Goal: Obtain resource: Download file/media

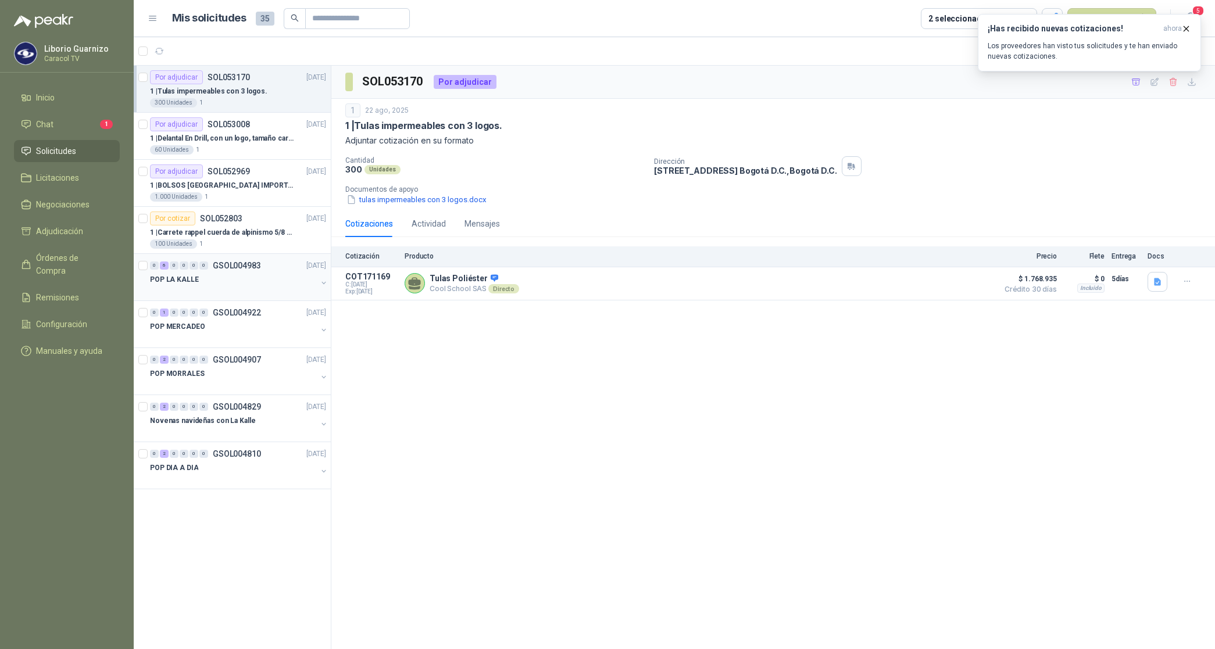
click at [173, 279] on p "POP LA KALLE" at bounding box center [174, 279] width 49 height 11
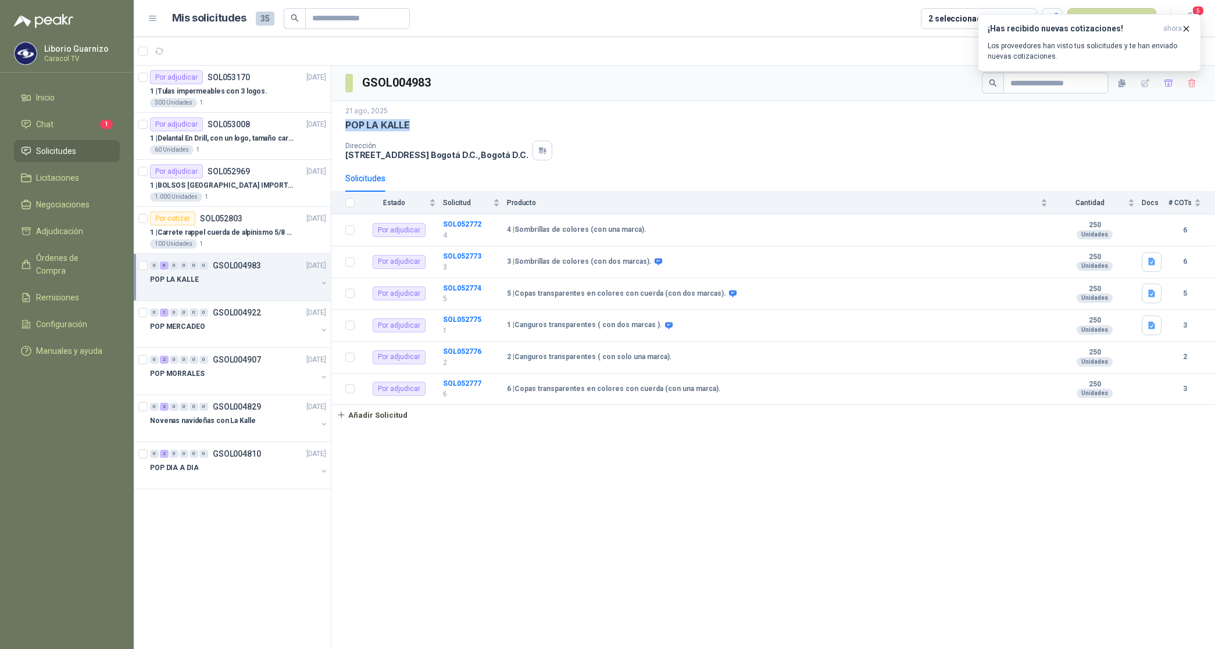
drag, startPoint x: 345, startPoint y: 125, endPoint x: 417, endPoint y: 130, distance: 72.8
click at [417, 130] on div "POP LA KALLE" at bounding box center [772, 125] width 855 height 12
copy p "POP LA KALLE"
click at [468, 227] on b "SOL052772" at bounding box center [462, 224] width 38 height 8
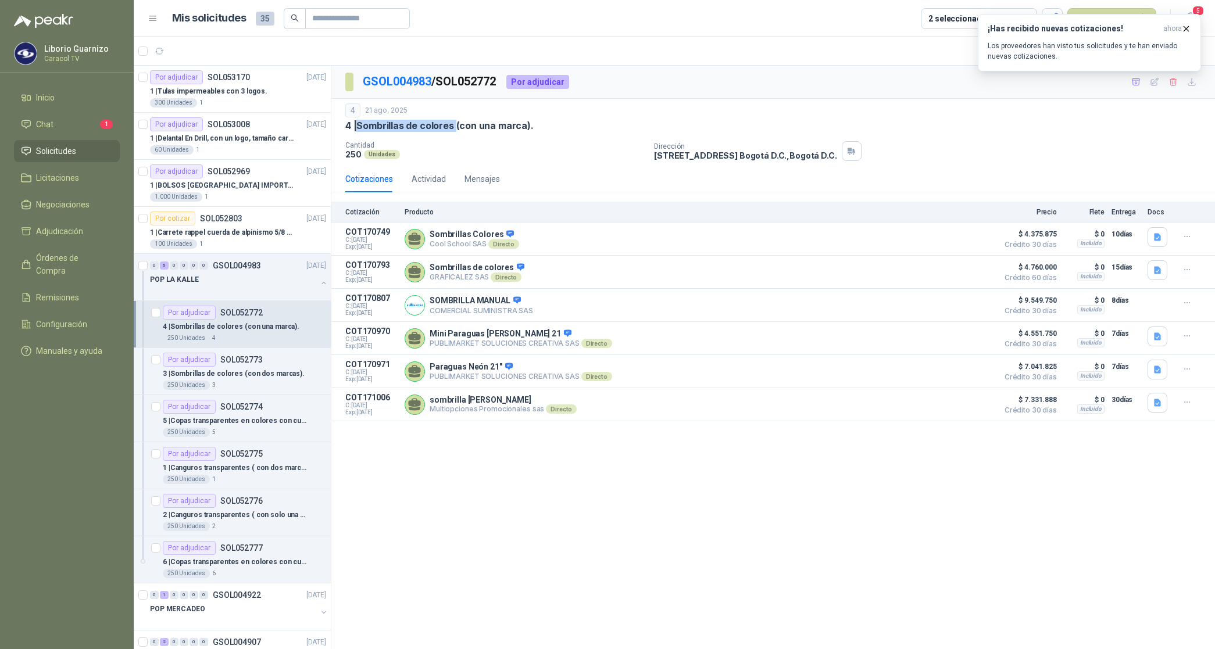
drag, startPoint x: 359, startPoint y: 123, endPoint x: 455, endPoint y: 122, distance: 95.9
click at [455, 122] on p "4 | Sombrillas de colores (con una marca)." at bounding box center [439, 126] width 188 height 12
copy p "Sombrillas de colores"
click at [1154, 234] on icon "button" at bounding box center [1157, 238] width 7 height 8
click at [1123, 217] on button "Cotización Sombrillas y Copas La Kalle Caracol.pdf" at bounding box center [1065, 212] width 189 height 12
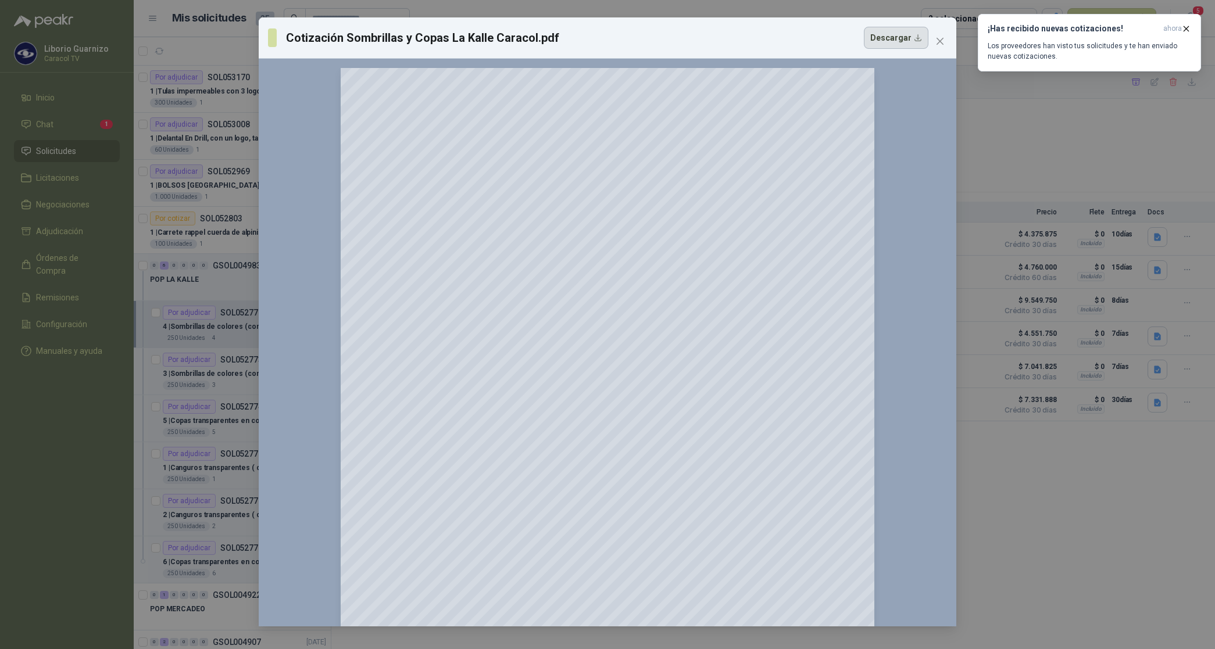
click at [897, 37] on button "Descargar" at bounding box center [896, 38] width 65 height 22
click at [1058, 123] on div "Cotización Sombrillas y Copas La Kalle Caracol.pdf Descargar 150 %" at bounding box center [607, 324] width 1215 height 649
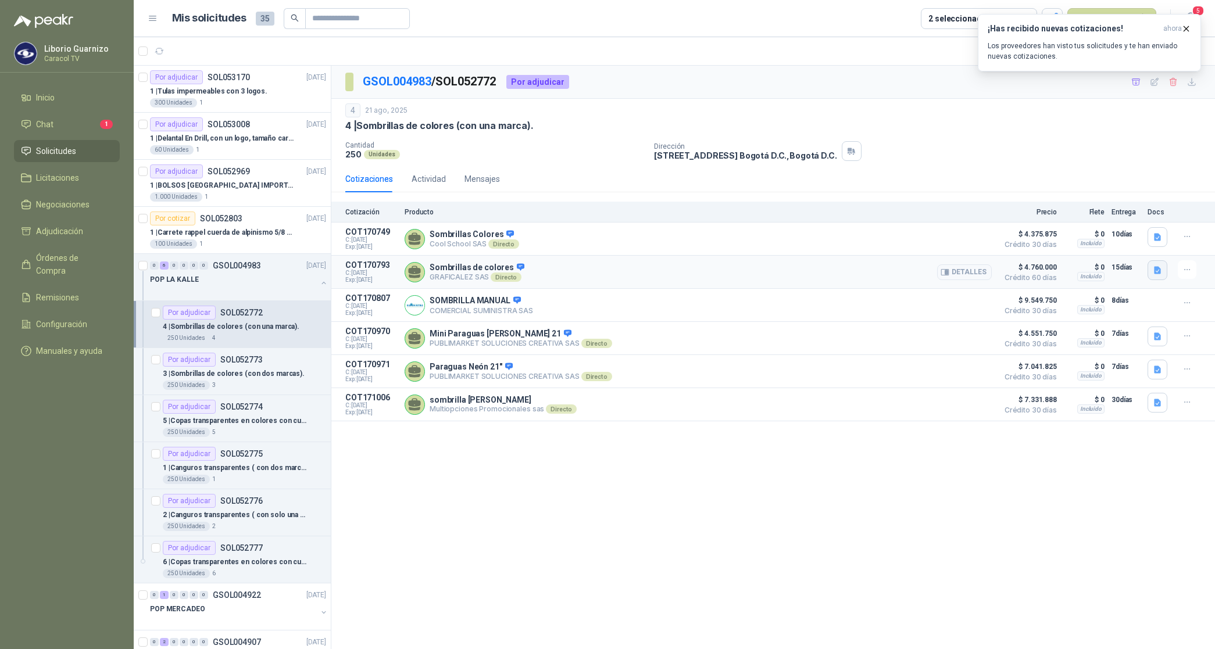
click at [1154, 272] on icon "button" at bounding box center [1157, 271] width 7 height 8
click at [1048, 242] on button "COTIZACIÓN-00-1397 -CARACOL TELEVISIÓN -SOMBRILLAS CON 1 LOGO.xlsx" at bounding box center [1021, 246] width 278 height 12
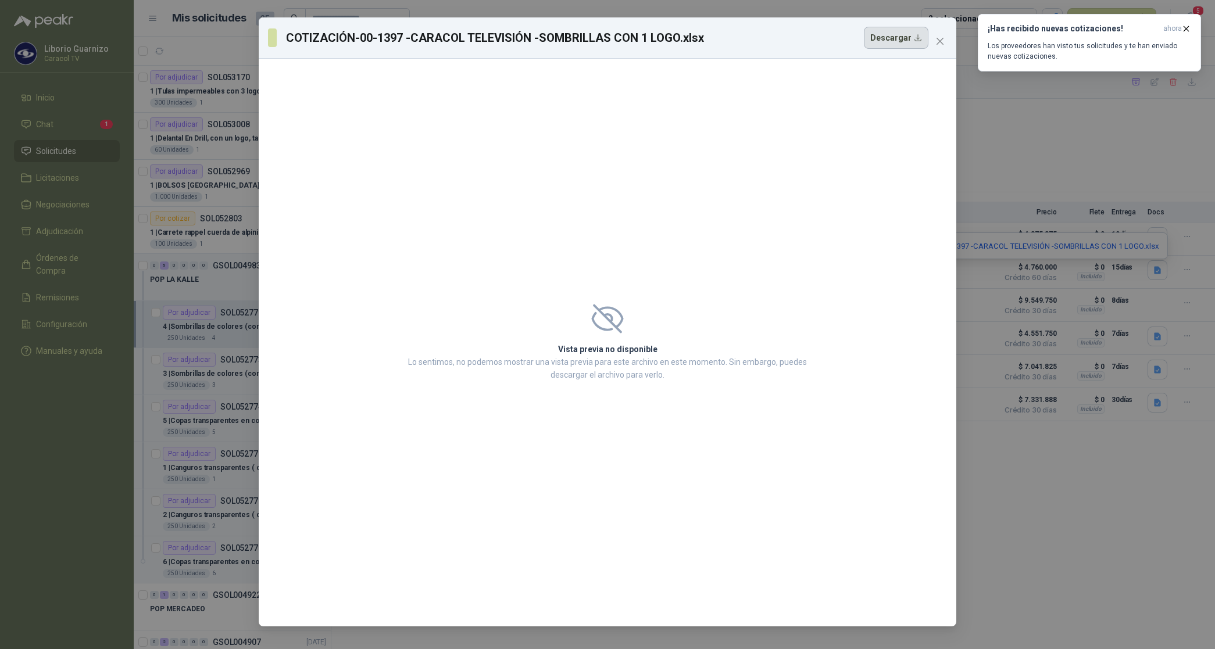
click at [891, 38] on button "Descargar" at bounding box center [896, 38] width 65 height 22
click at [1076, 155] on div "COTIZACIÓN-00-1397 -CARACOL TELEVISIÓN -SOMBRILLAS CON 1 LOGO.xlsx Descargar Vi…" at bounding box center [607, 324] width 1215 height 649
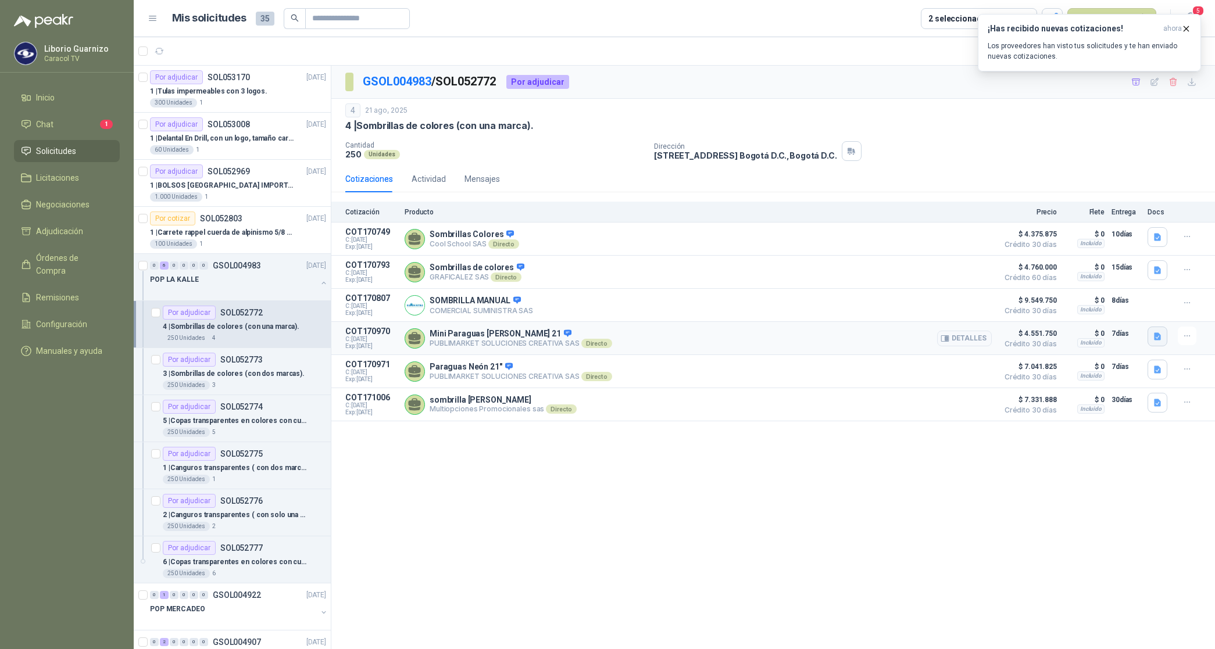
click at [1160, 341] on icon "button" at bounding box center [1157, 337] width 7 height 8
click at [1091, 312] on button "PUBLIMARKET COTIZACION OMG 2763-25 CARACOL-POP.pdf" at bounding box center [1047, 314] width 226 height 12
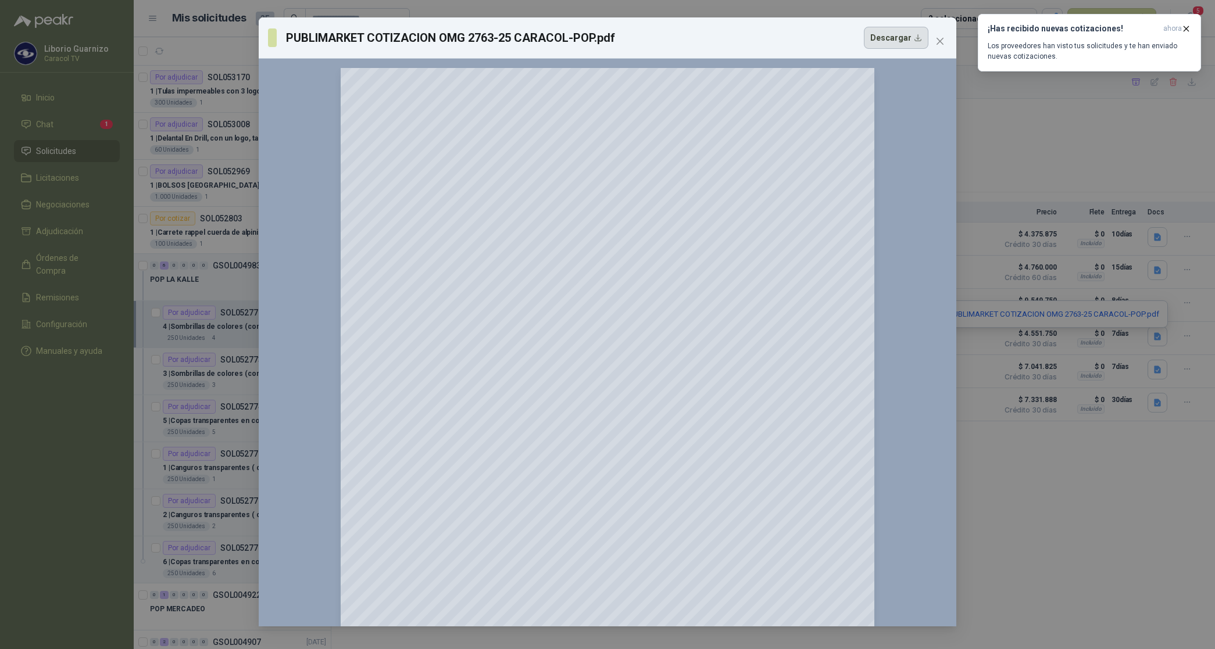
click at [882, 41] on button "Descargar" at bounding box center [896, 38] width 65 height 22
click at [1161, 374] on div "PUBLIMARKET COTIZACION OMG 2763-25 CARACOL-POP.pdf Descargar 150 %" at bounding box center [607, 324] width 1215 height 649
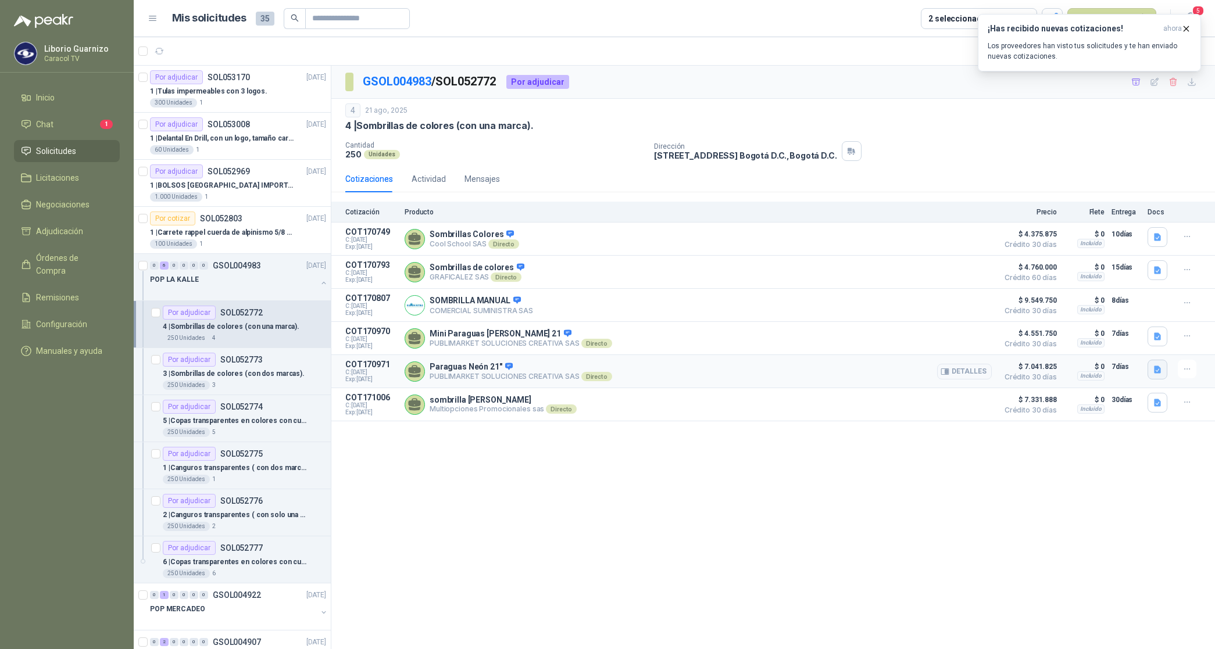
click at [1160, 374] on icon "button" at bounding box center [1157, 370] width 7 height 8
click at [1090, 343] on button "PUBLIMARKET COTIZACION OMG 2763-25 CARACOL-POP.pdf" at bounding box center [1047, 348] width 226 height 12
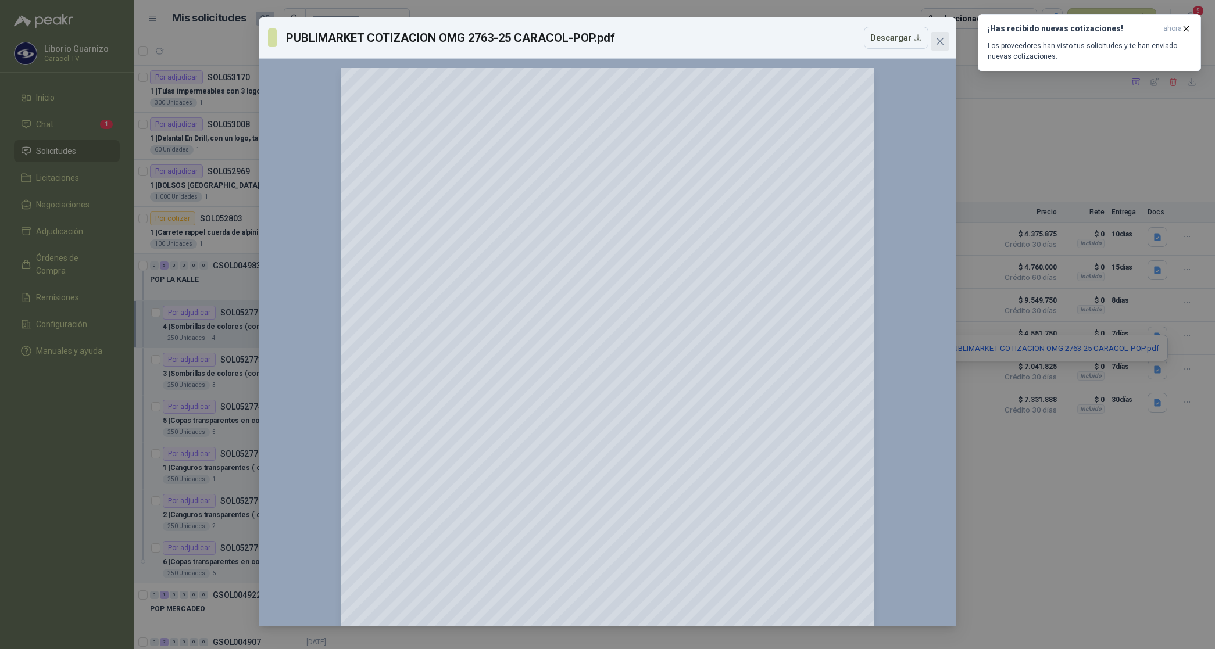
click at [941, 41] on icon "close" at bounding box center [939, 41] width 9 height 9
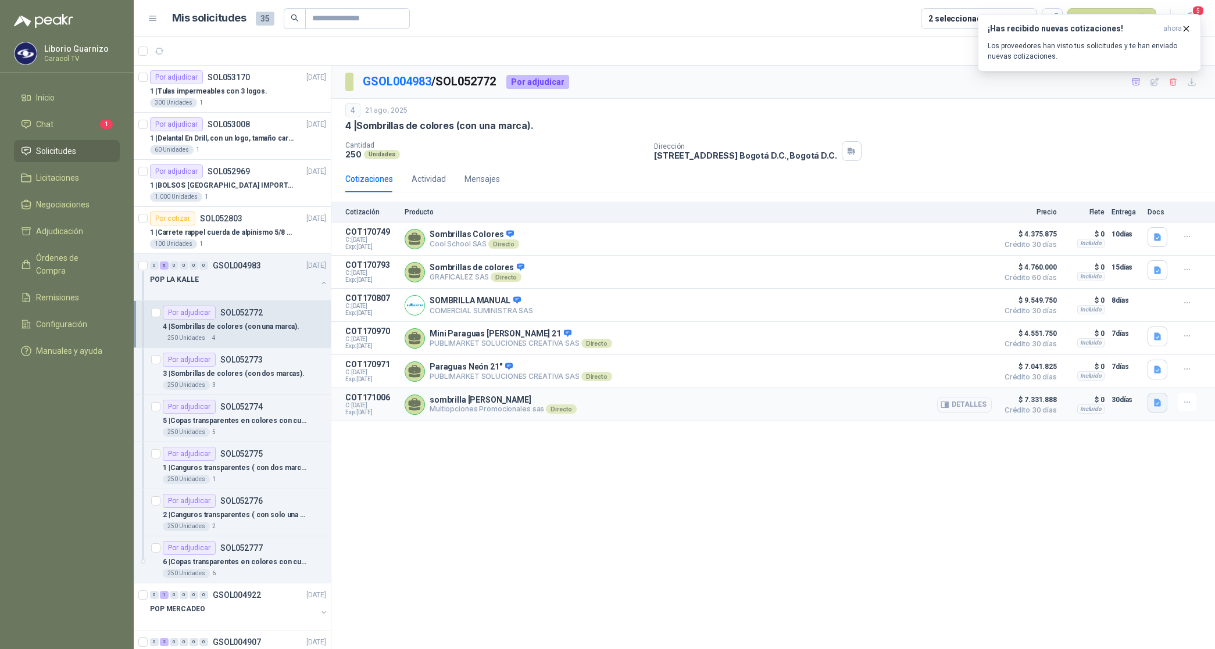
click at [1160, 403] on icon "button" at bounding box center [1157, 403] width 10 height 10
click at [1100, 378] on button "VF-20252208-01.pdf" at bounding box center [1118, 383] width 83 height 12
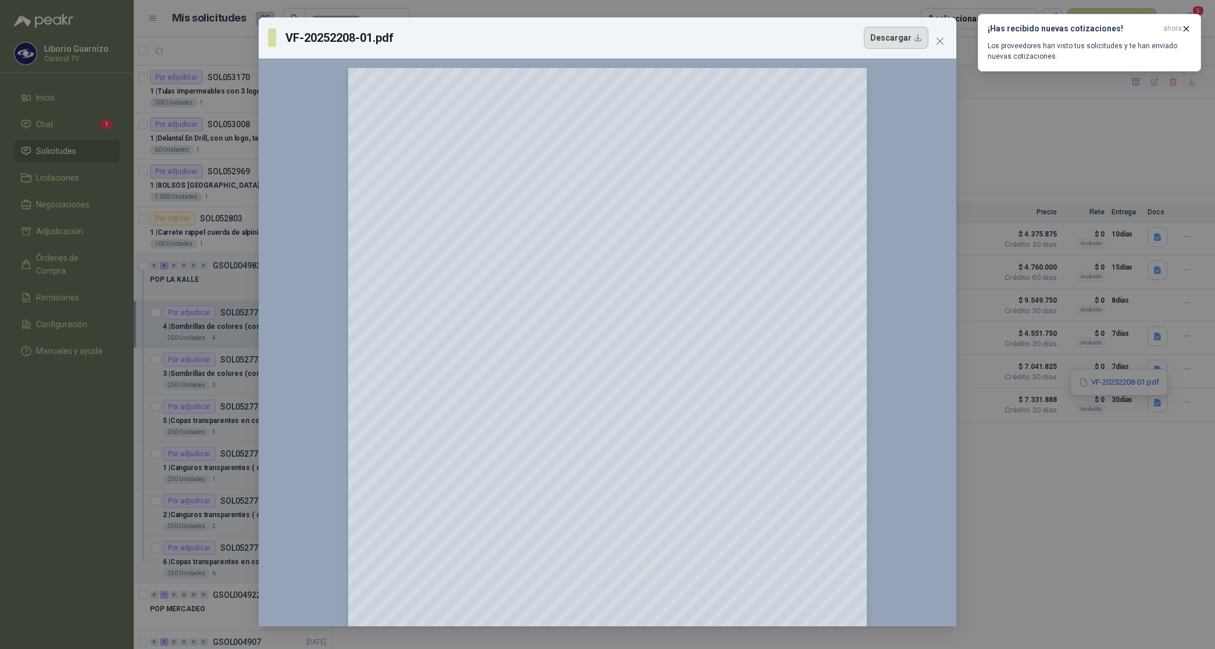
click at [897, 38] on button "Descargar" at bounding box center [896, 38] width 65 height 22
click at [1066, 530] on div "VF-20252208-01.pdf Descargar 150 %" at bounding box center [607, 324] width 1215 height 649
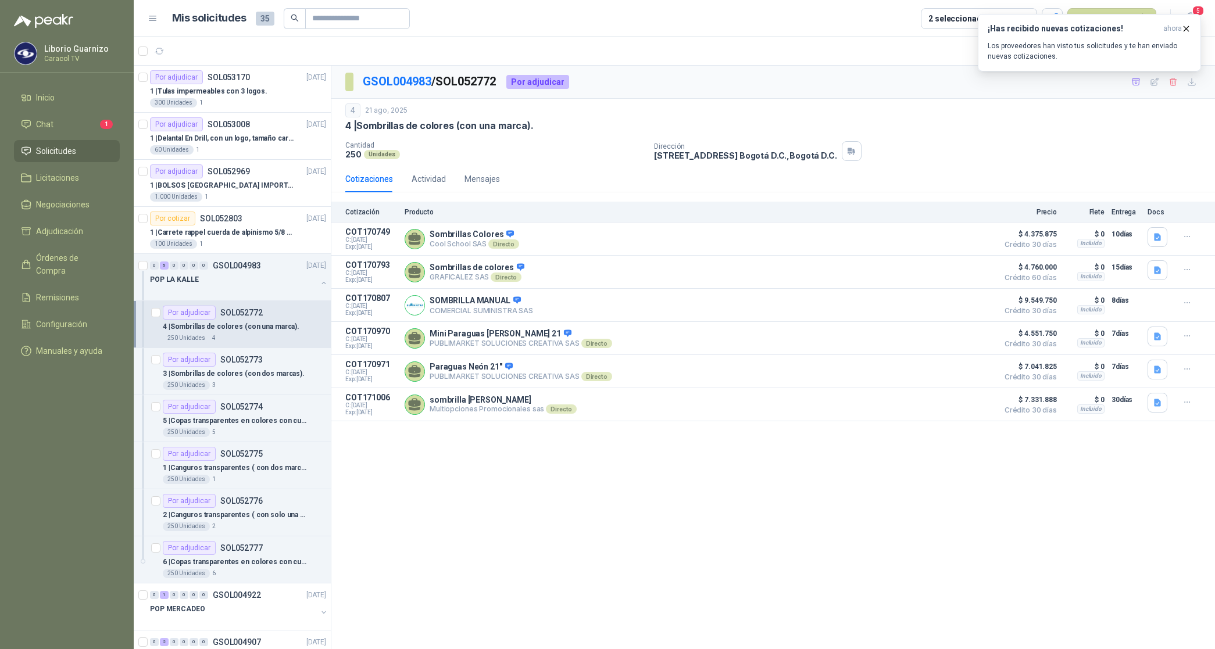
click at [972, 128] on div "4 | Sombrillas de colores (con una marca)." at bounding box center [772, 126] width 855 height 12
click at [1190, 83] on icon "button" at bounding box center [1191, 81] width 7 height 7
click at [248, 376] on p "3 | Sombrillas de colores (con dos marcas)." at bounding box center [234, 373] width 142 height 11
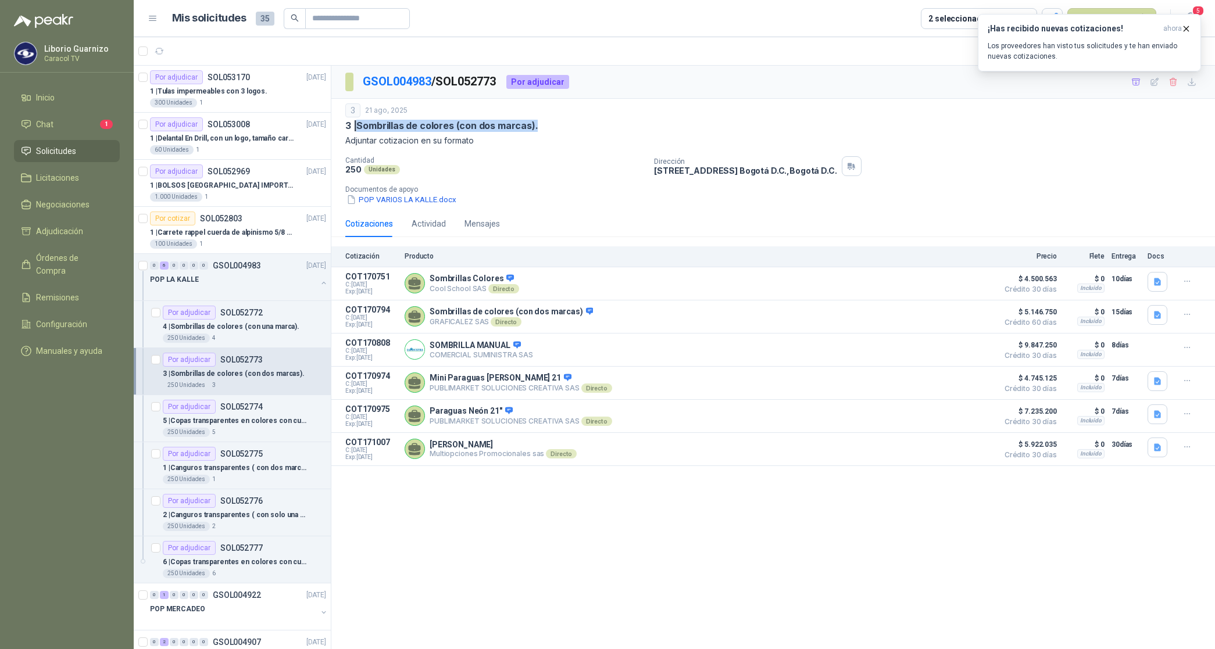
drag, startPoint x: 359, startPoint y: 128, endPoint x: 553, endPoint y: 128, distance: 193.5
click at [553, 128] on div "3 | Sombrillas de colores (con dos marcas)." at bounding box center [772, 126] width 855 height 12
copy p "Sombrillas de colores (con dos marcas)."
click at [1158, 280] on icon "button" at bounding box center [1157, 282] width 7 height 8
click at [1120, 259] on button "Cotización Sombrillas y Copas La Kalle Caracol.pdf" at bounding box center [1065, 256] width 189 height 12
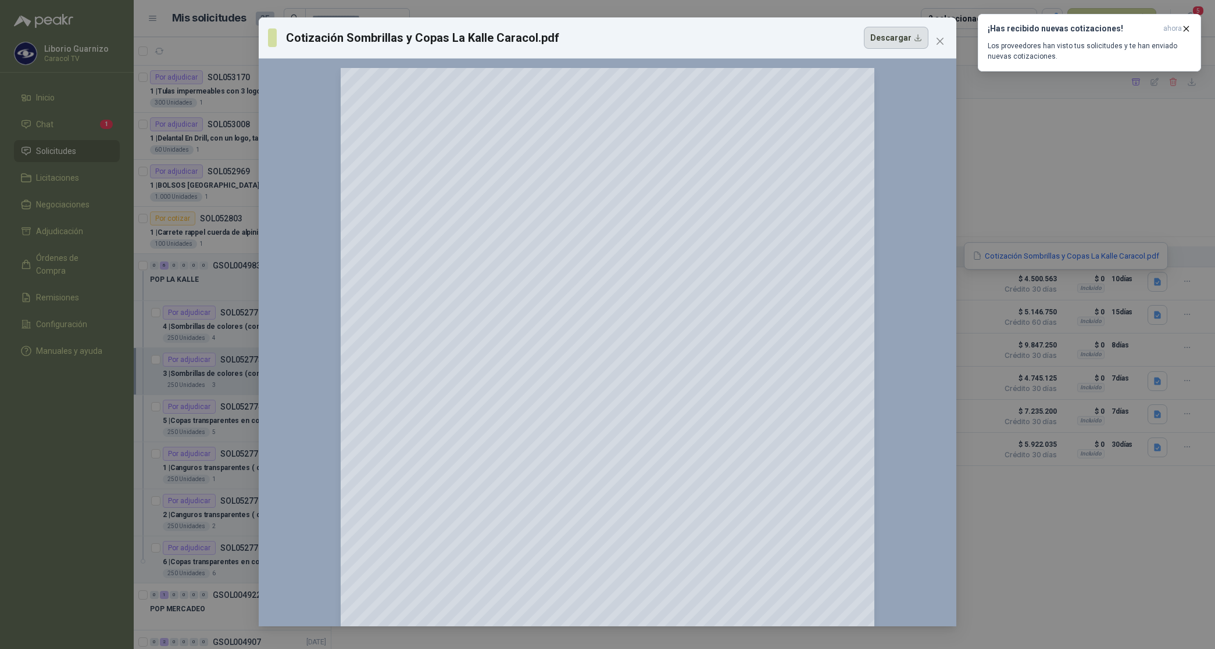
click at [901, 40] on button "Descargar" at bounding box center [896, 38] width 65 height 22
click at [1155, 315] on div "Cotización Sombrillas y Copas La Kalle Caracol.pdf Descargar 150 %" at bounding box center [607, 324] width 1215 height 649
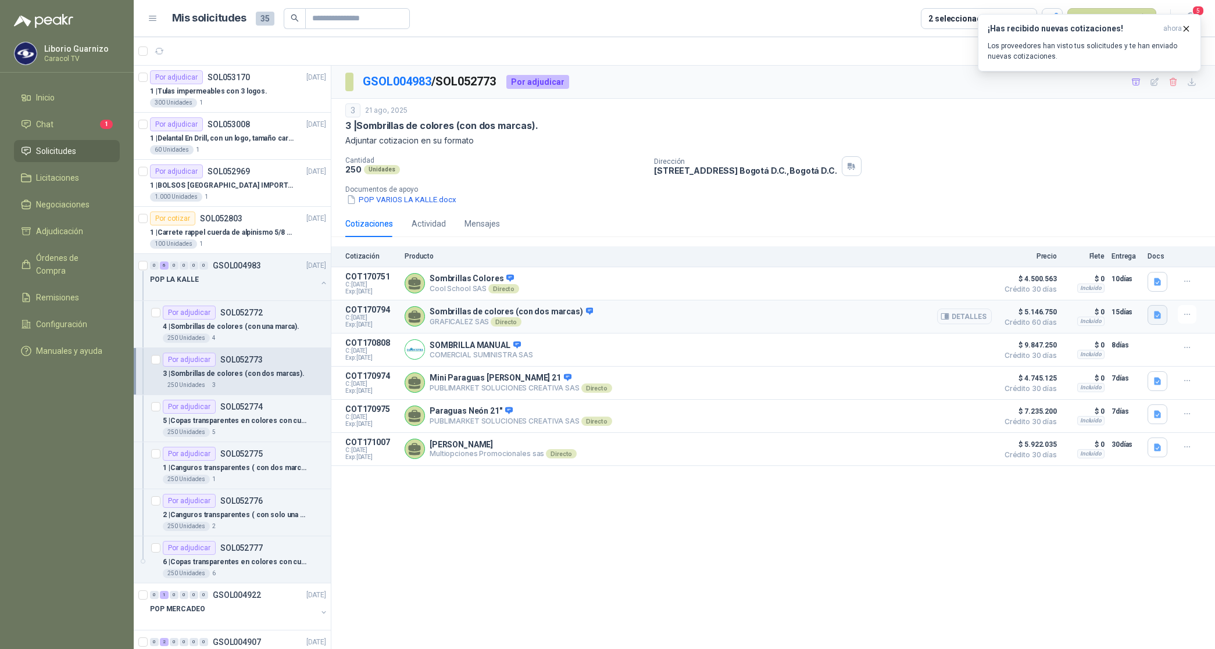
click at [1155, 315] on icon "button" at bounding box center [1157, 315] width 7 height 8
click at [1030, 285] on button "COTIZACIÓN-00-1399 -CARACOL TELEVISIÓN -SOMBRILLAS CON 2 LOGOS.pdf" at bounding box center [1019, 290] width 282 height 12
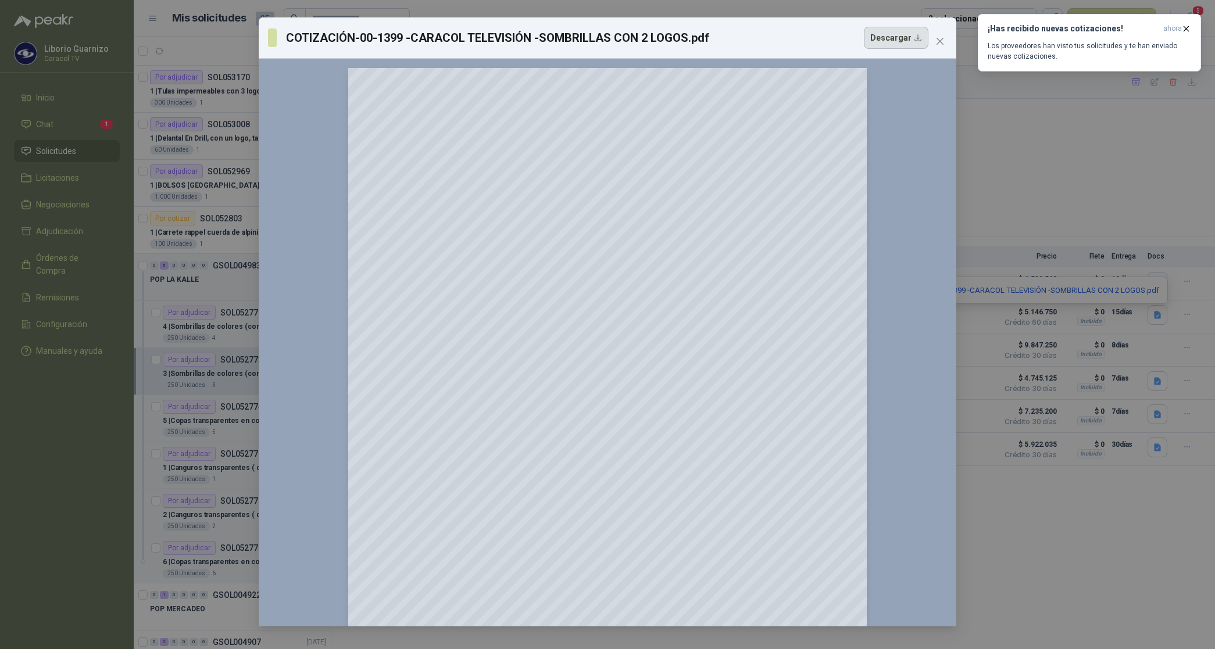
click at [890, 36] on button "Descargar" at bounding box center [896, 38] width 65 height 22
click at [1190, 157] on div "COTIZACIÓN-00-1399 -CARACOL TELEVISIÓN -SOMBRILLAS CON 2 LOGOS.pdf Descargar 15…" at bounding box center [607, 324] width 1215 height 649
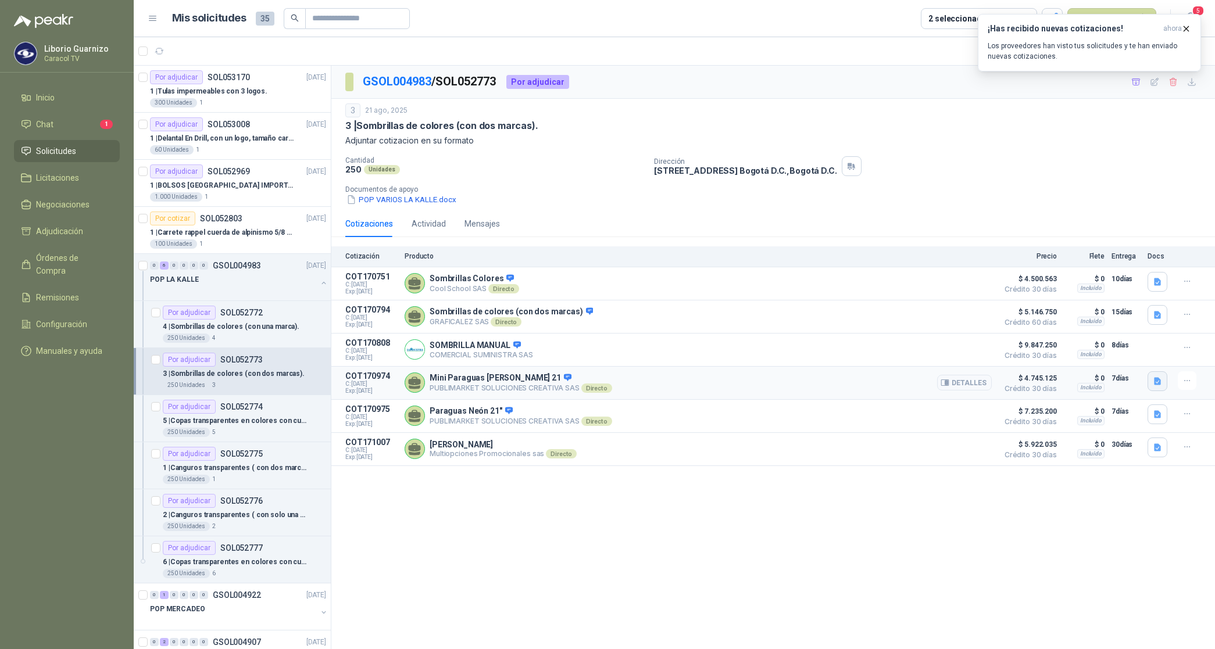
click at [1161, 385] on icon "button" at bounding box center [1157, 382] width 10 height 10
click at [1089, 357] on button "PUBLIMARKET COTIZACION OMG 2763-25 CARACOL-POP.pdf" at bounding box center [1047, 358] width 226 height 12
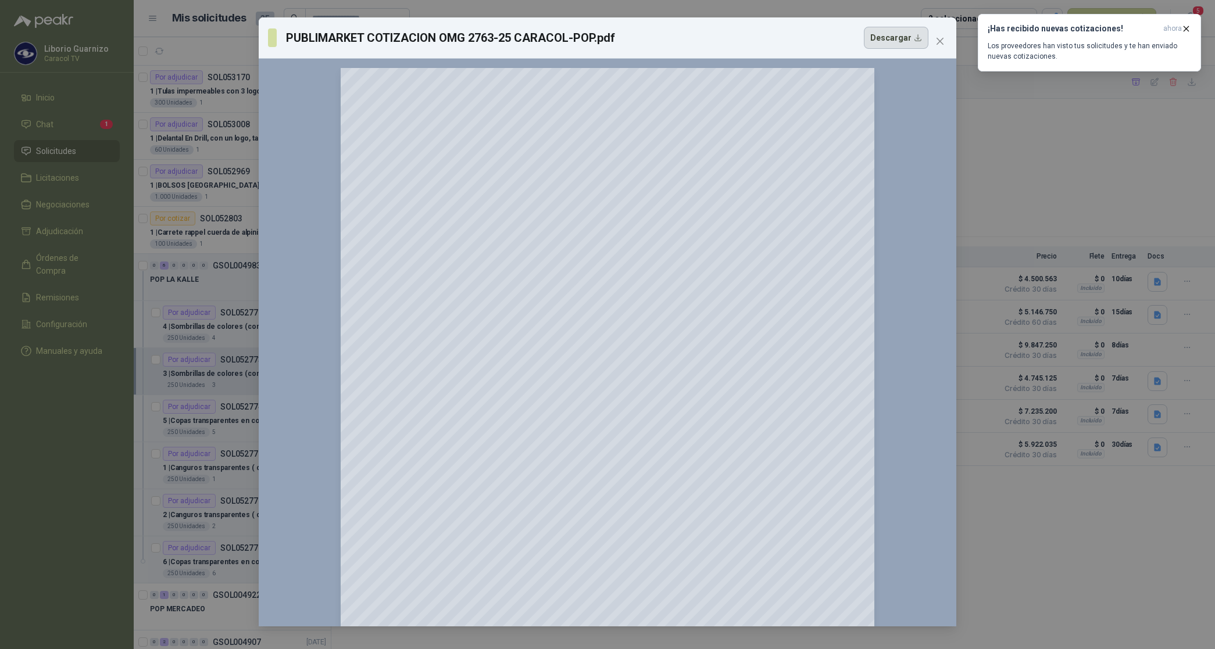
click at [889, 35] on button "Descargar" at bounding box center [896, 38] width 65 height 22
click at [1195, 174] on div "PUBLIMARKET COTIZACION OMG 2763-25 CARACOL-POP.pdf Descargar 150 %" at bounding box center [607, 324] width 1215 height 649
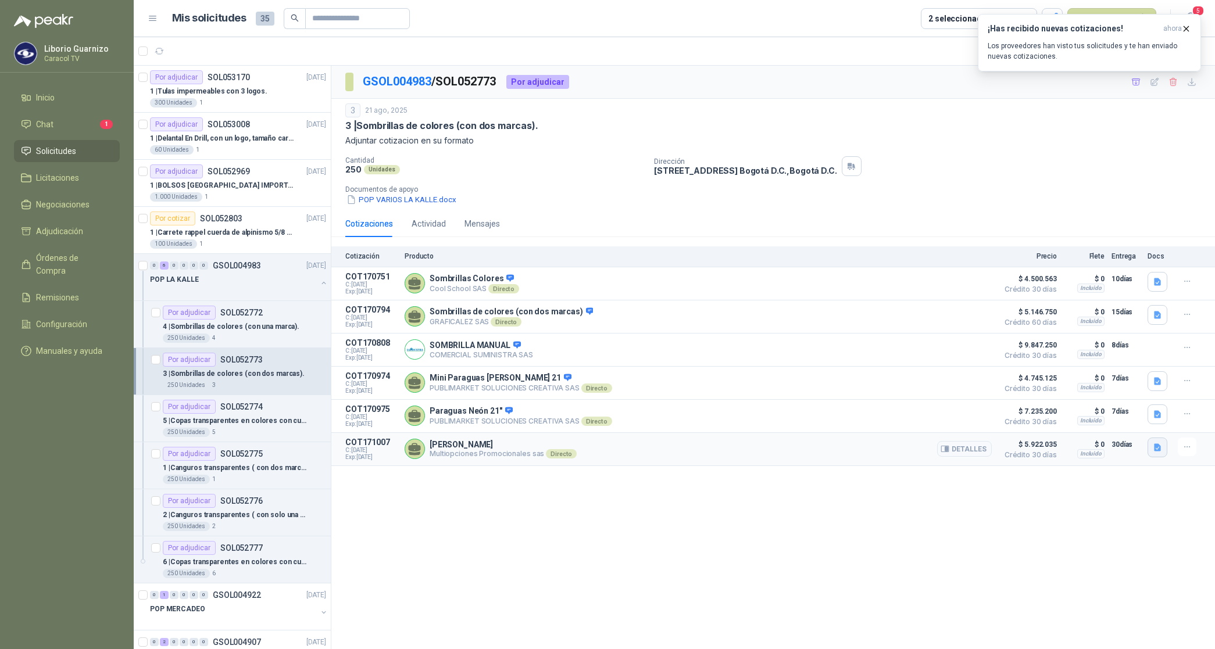
click at [1154, 453] on icon "button" at bounding box center [1157, 448] width 10 height 10
click at [1129, 427] on button "VF-20252208-01.pdf" at bounding box center [1118, 427] width 83 height 12
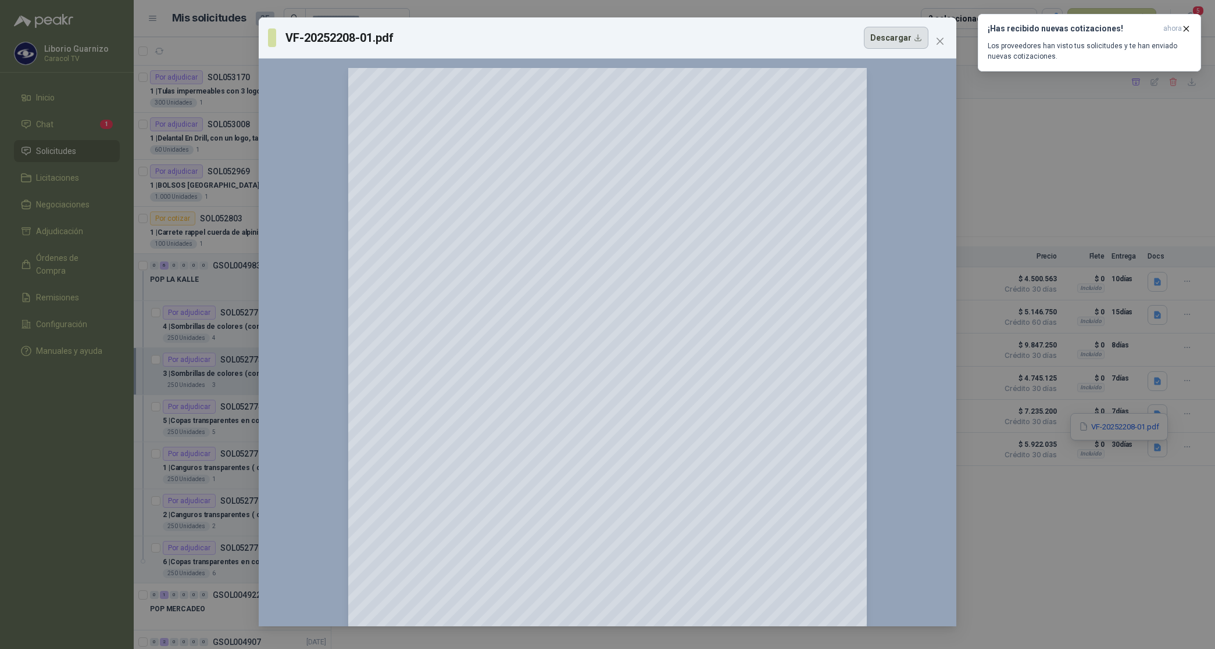
click at [876, 35] on button "Descargar" at bounding box center [896, 38] width 65 height 22
click at [1024, 504] on div "VF-20252208-01.pdf Descargar 150 %" at bounding box center [607, 324] width 1215 height 649
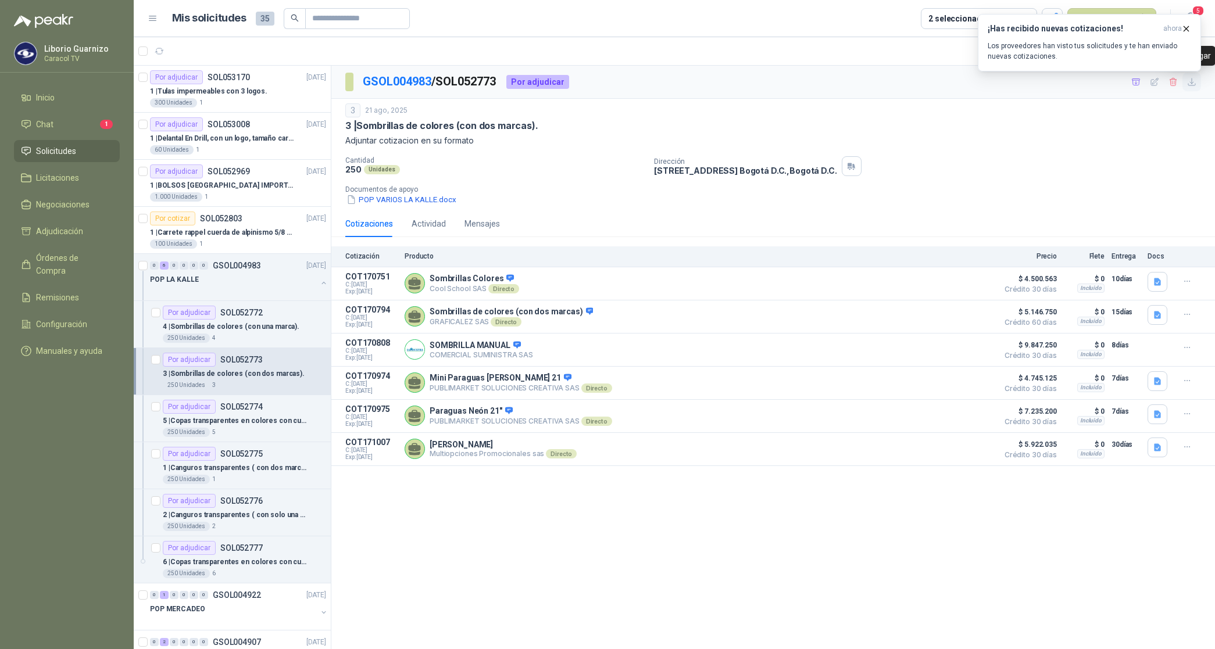
click at [1190, 81] on icon "button" at bounding box center [1192, 82] width 10 height 10
click at [291, 418] on p "5 | Copas transparentes en colores con cuerda (con dos marcas)." at bounding box center [235, 421] width 145 height 11
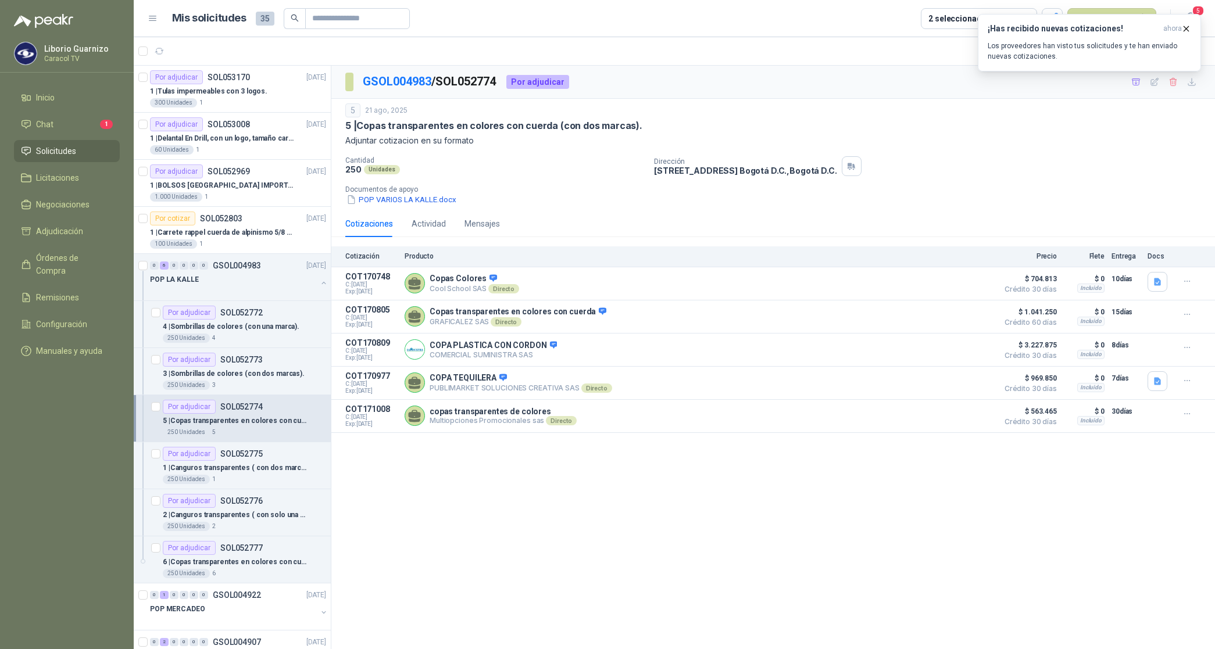
click at [277, 423] on p "5 | Copas transparentes en colores con cuerda (con dos marcas)." at bounding box center [235, 421] width 145 height 11
drag, startPoint x: 359, startPoint y: 125, endPoint x: 631, endPoint y: 126, distance: 272.0
click at [631, 126] on p "5 | Copas transparentes en colores con cuerda (con dos marcas)." at bounding box center [493, 126] width 297 height 12
copy p "Copas transparentes en colores con cuerda (con dos marcas)"
click at [1157, 282] on icon "button" at bounding box center [1157, 282] width 7 height 8
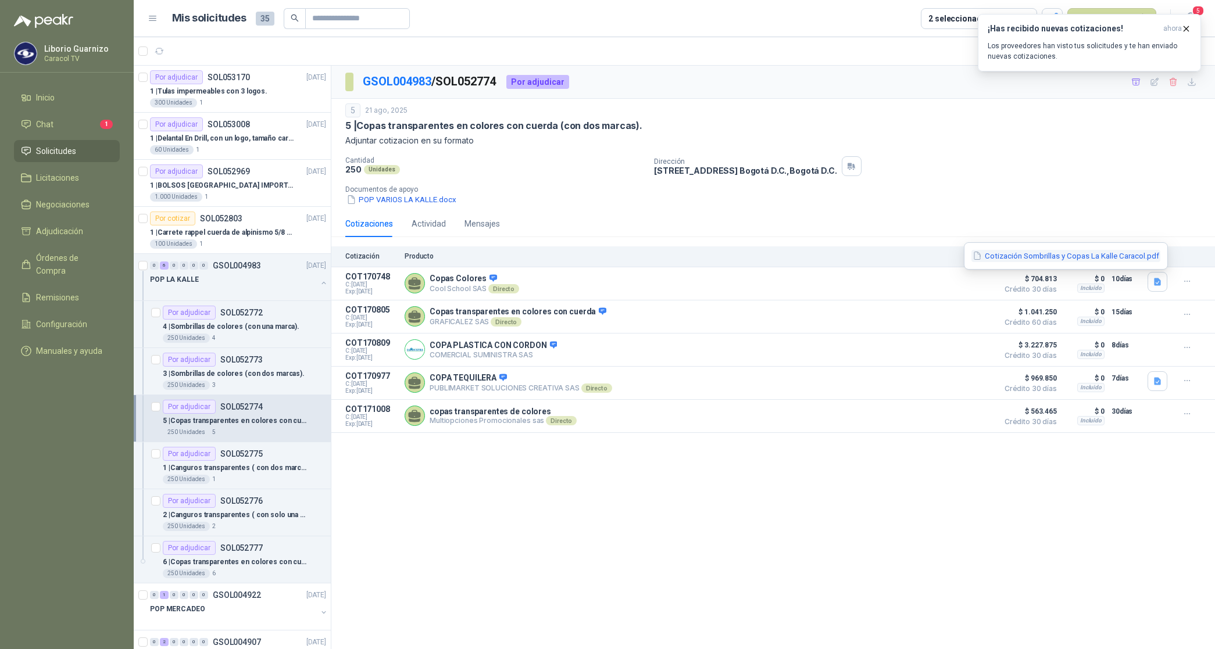
click at [1107, 255] on button "Cotización Sombrillas y Copas La Kalle Caracol.pdf" at bounding box center [1065, 256] width 189 height 12
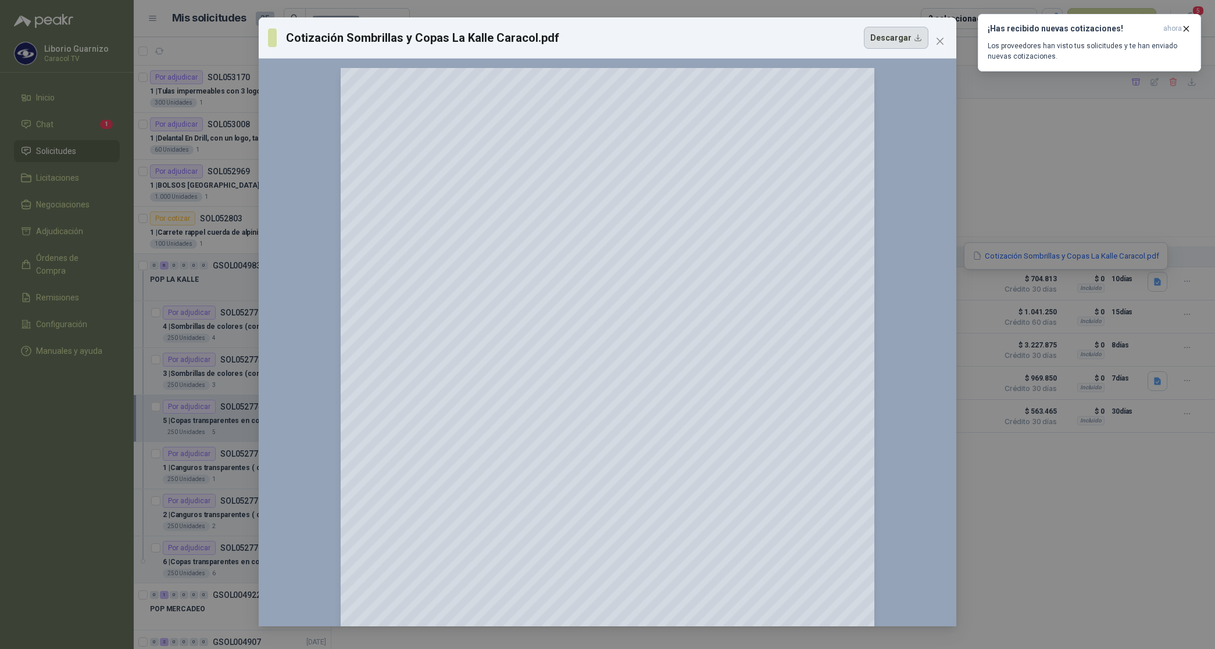
click at [900, 38] on button "Descargar" at bounding box center [896, 38] width 65 height 22
click at [1061, 553] on div "Cotización Sombrillas y Copas La Kalle Caracol.pdf Descargar 150 %" at bounding box center [607, 324] width 1215 height 649
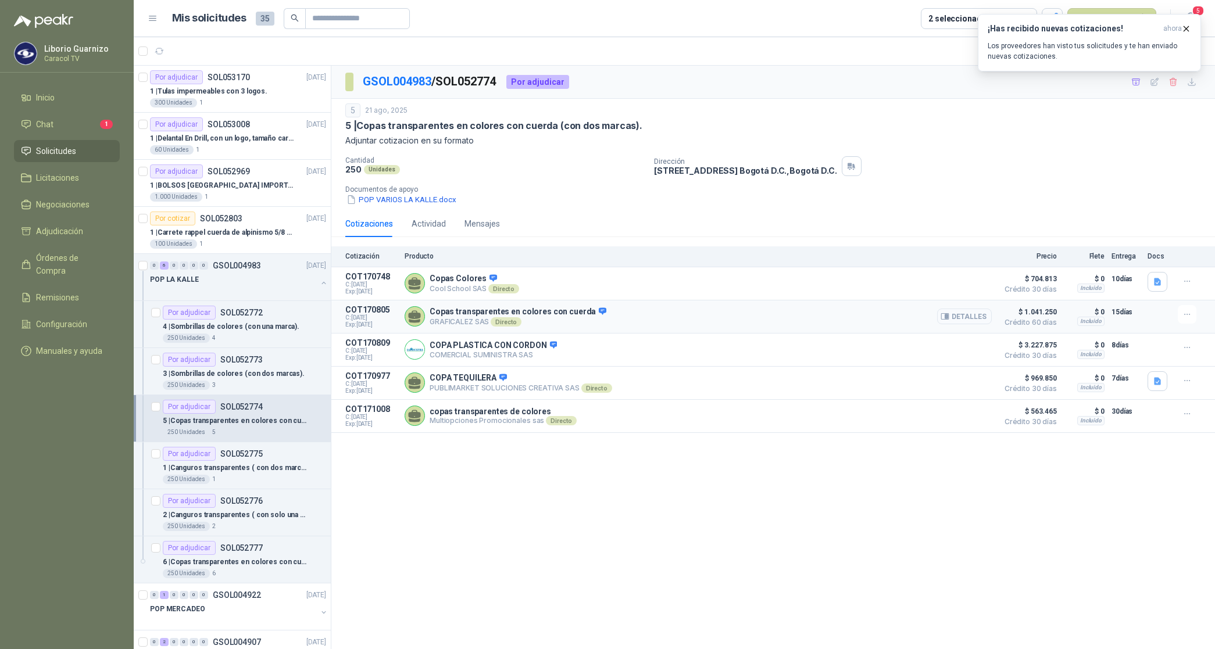
click at [972, 317] on button "Detalles" at bounding box center [964, 317] width 55 height 16
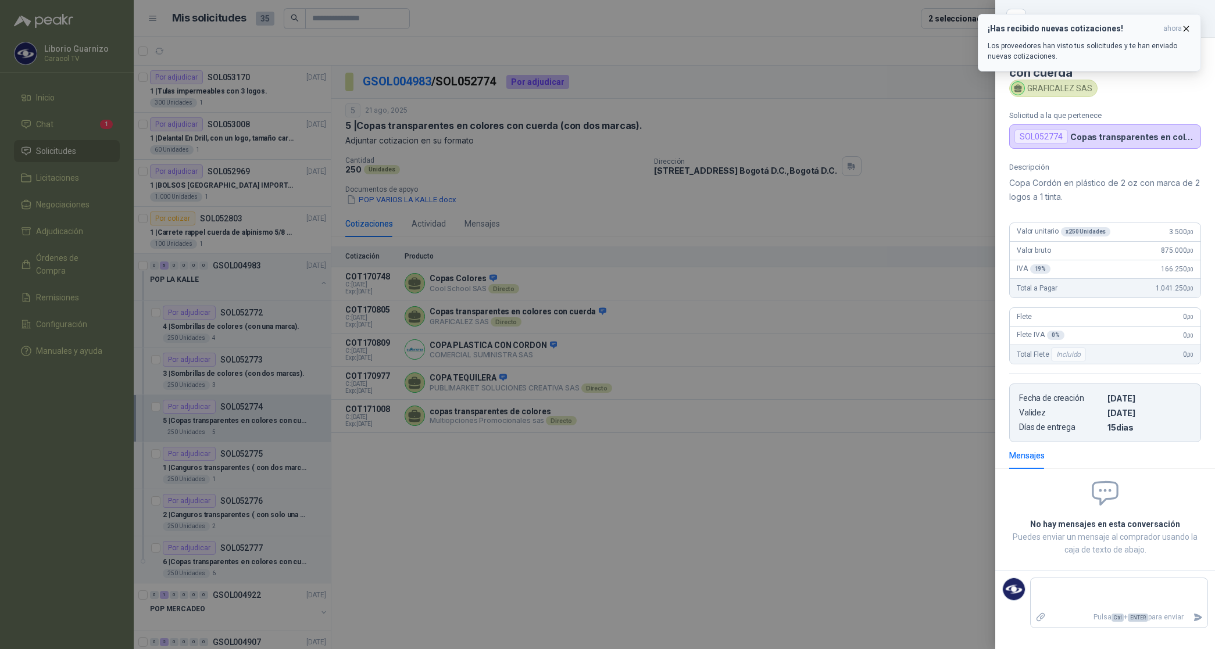
click at [1184, 26] on icon "button" at bounding box center [1186, 28] width 5 height 5
click at [1192, 19] on icon "button" at bounding box center [1191, 18] width 7 height 7
click at [736, 402] on div at bounding box center [607, 324] width 1215 height 649
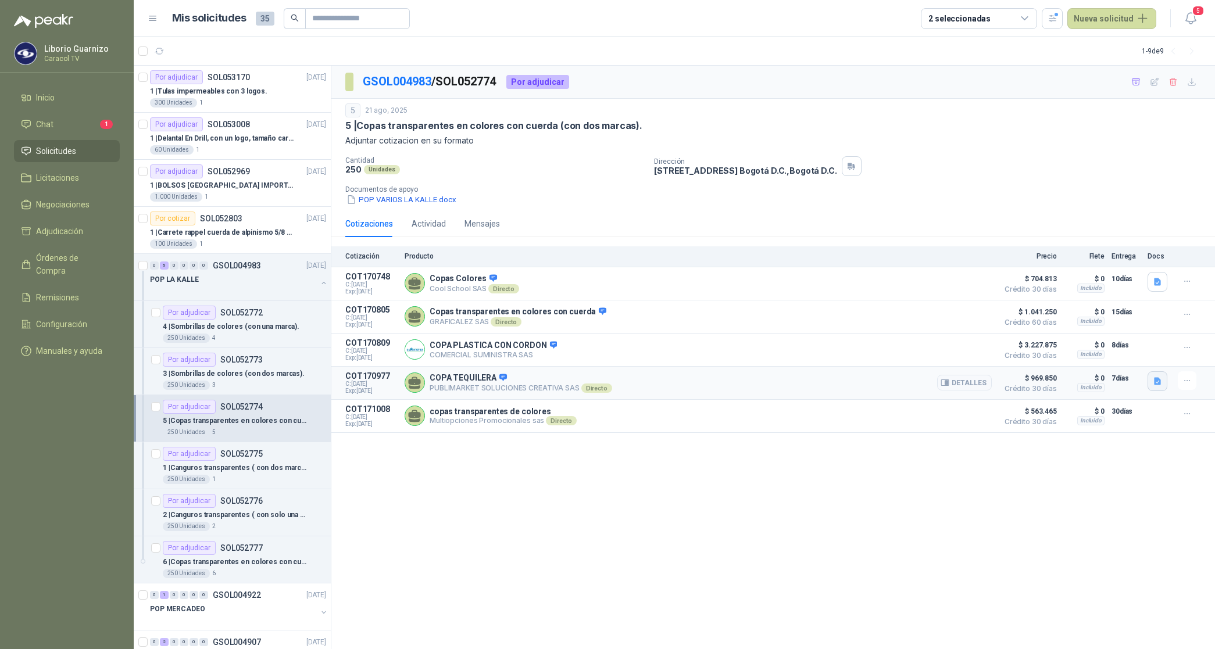
click at [1152, 381] on icon "button" at bounding box center [1157, 382] width 10 height 10
click at [1122, 356] on button "PUBLIMARKET COTIZACION OMG 2763-25 CARACOL-POP.pdf" at bounding box center [1047, 358] width 226 height 12
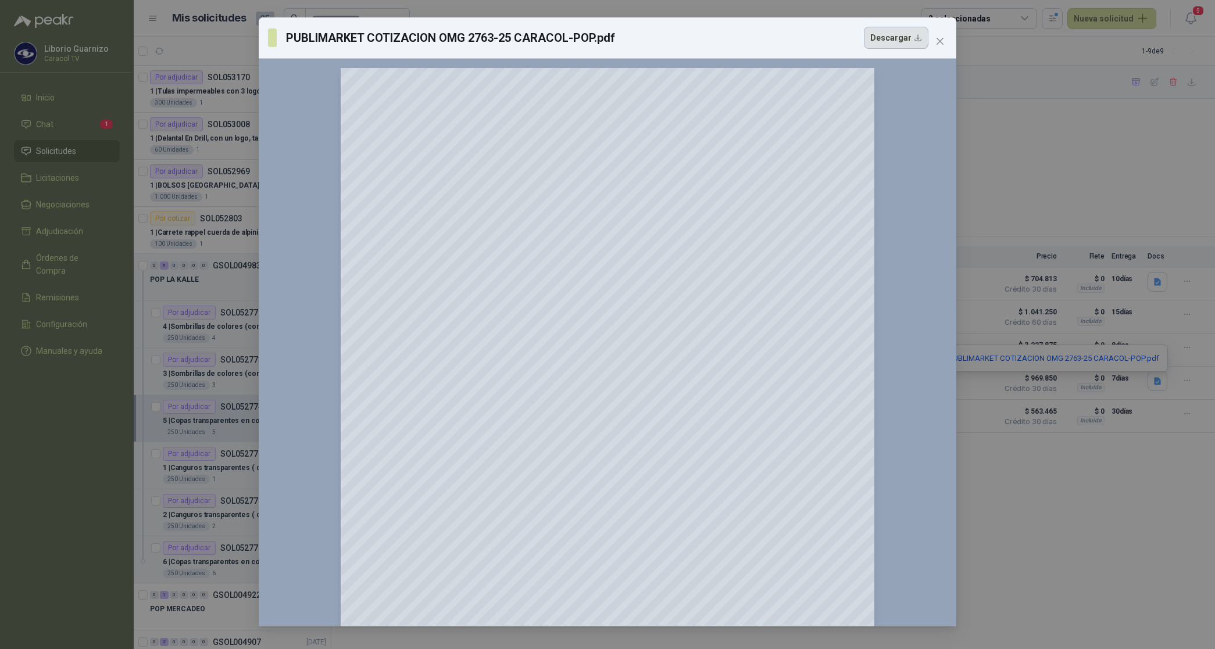
click at [896, 35] on button "Descargar" at bounding box center [896, 38] width 65 height 22
click at [1111, 530] on div "PUBLIMARKET COTIZACION OMG 2763-25 CARACOL-POP.pdf Descargar 150 %" at bounding box center [607, 324] width 1215 height 649
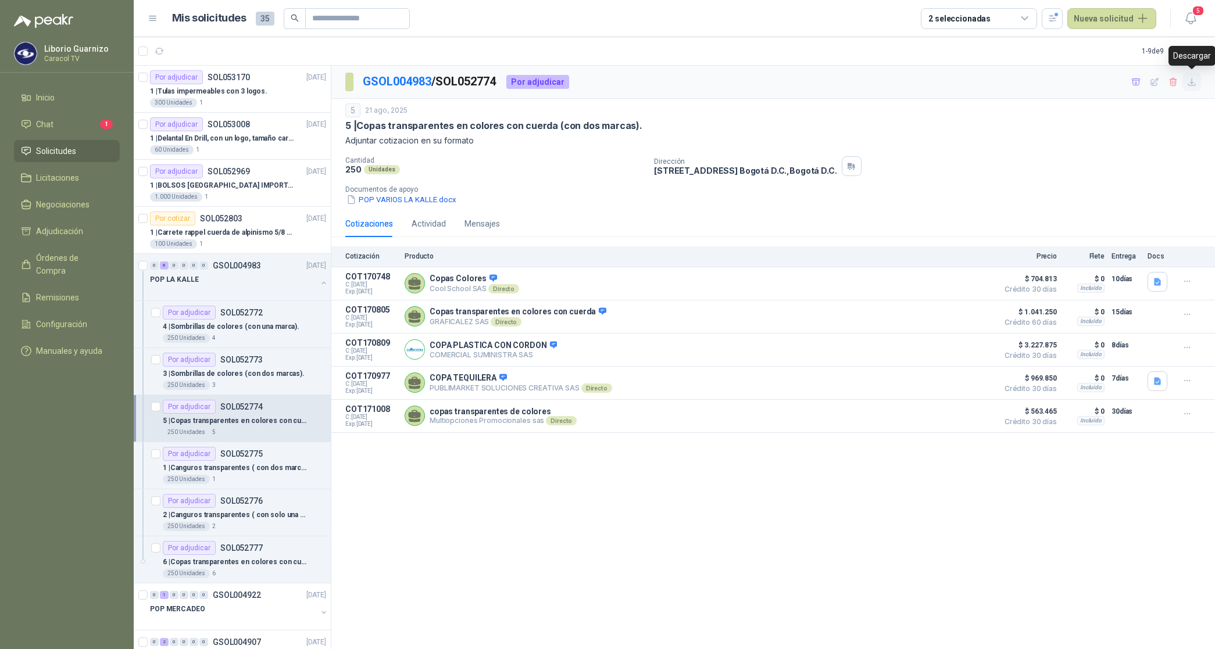
click at [1190, 85] on icon "button" at bounding box center [1192, 82] width 10 height 10
click at [230, 466] on p "1 | Canguros transparentes ( con dos marcas )." at bounding box center [235, 468] width 145 height 11
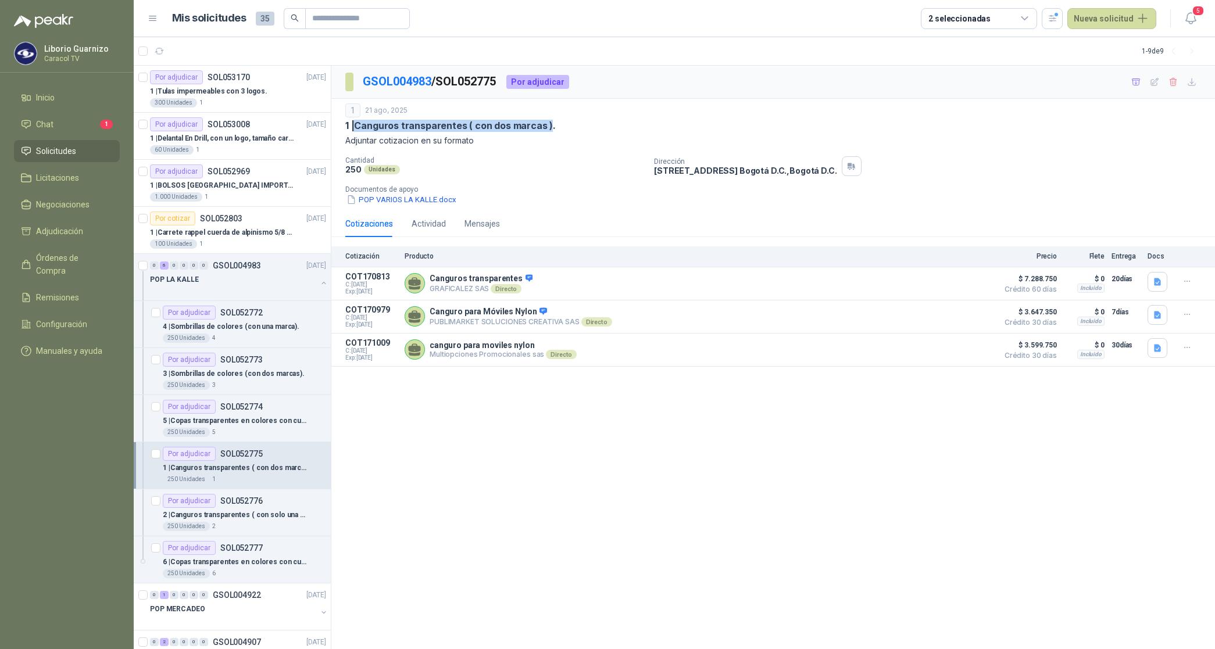
drag, startPoint x: 359, startPoint y: 127, endPoint x: 549, endPoint y: 126, distance: 190.6
click at [549, 126] on p "1 | Canguros transparentes ( con dos marcas )." at bounding box center [450, 126] width 210 height 12
copy p "Canguros transparentes ( con dos marcas )"
click at [1159, 282] on icon "button" at bounding box center [1157, 282] width 7 height 8
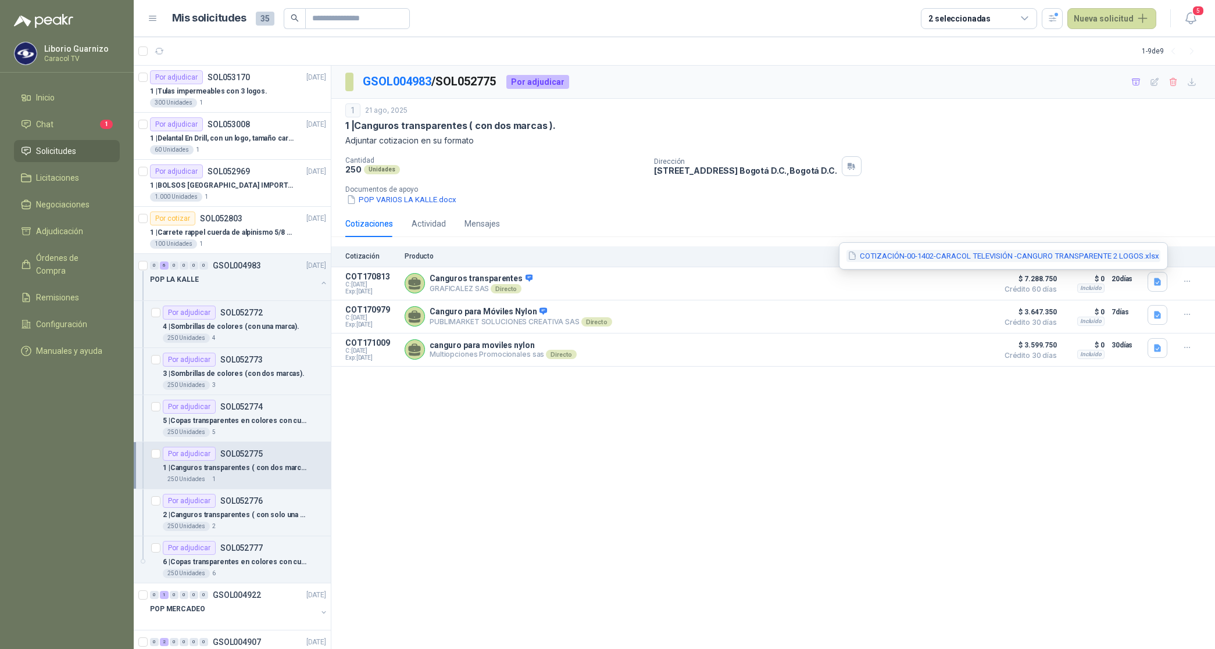
click at [994, 257] on button "COTIZACIÓN-00-1402-CARACOL TELEVISIÓN -CANGURO TRANSPARENTE 2 LOGOS.xlsx" at bounding box center [1003, 256] width 314 height 12
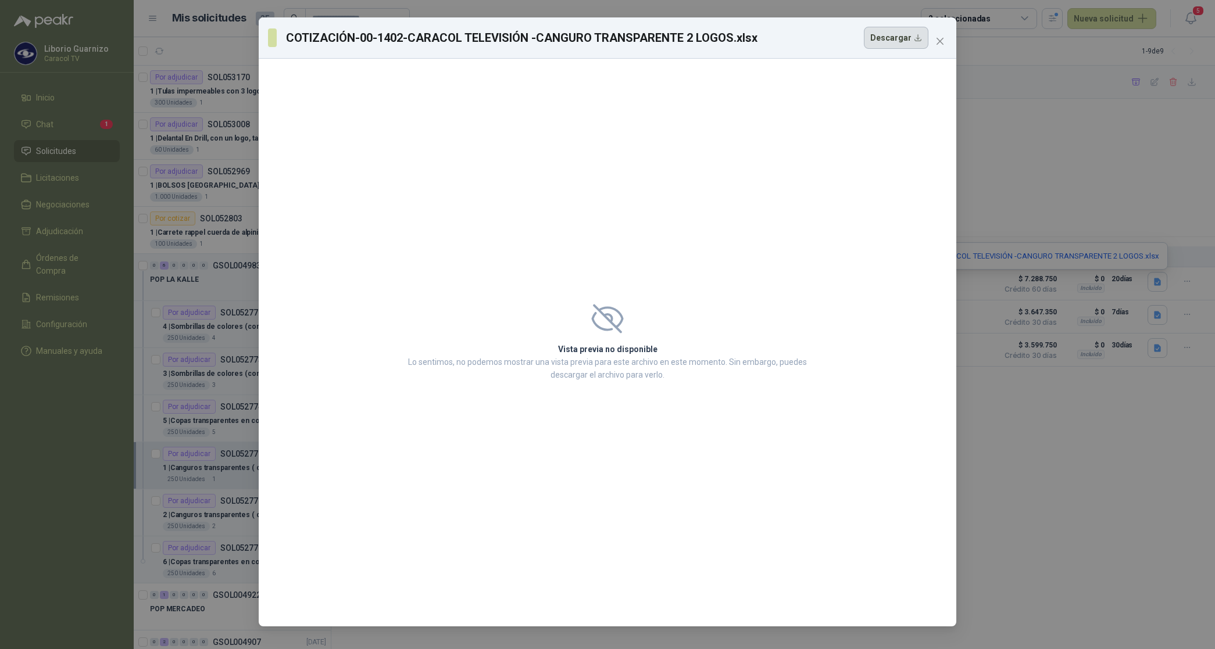
click at [892, 38] on button "Descargar" at bounding box center [896, 38] width 65 height 22
click at [1134, 478] on div "COTIZACIÓN-00-1402-CARACOL TELEVISIÓN -CANGURO TRANSPARENTE 2 LOGOS.xlsx Descar…" at bounding box center [607, 324] width 1215 height 649
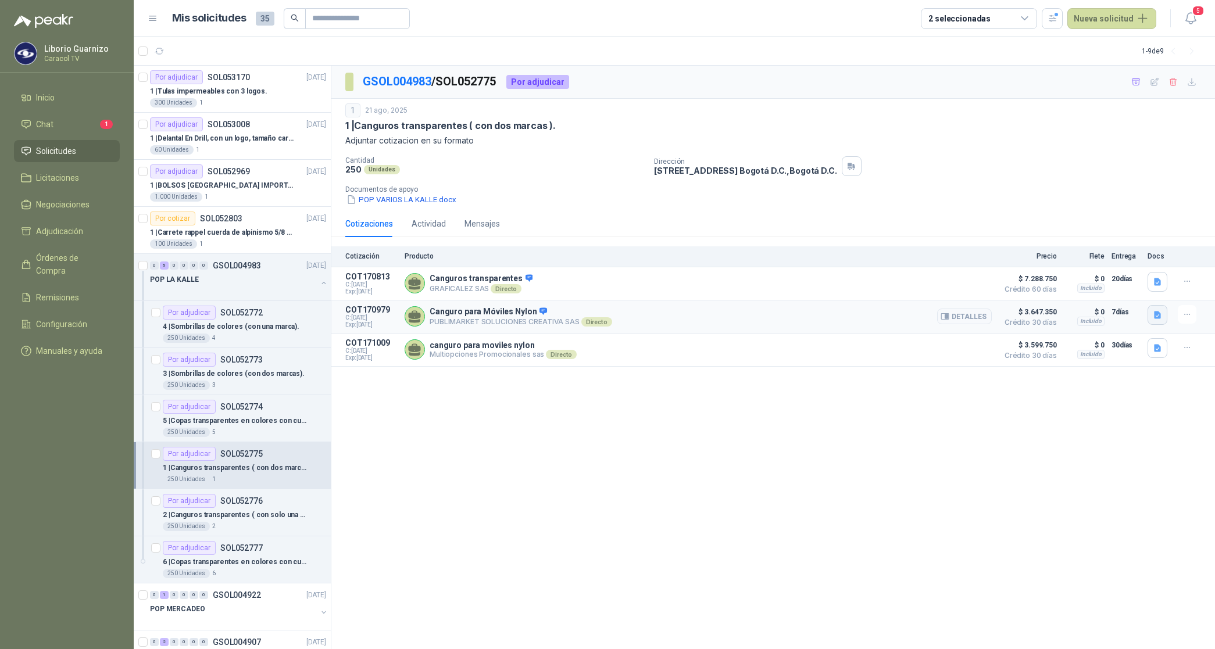
click at [1157, 315] on icon "button" at bounding box center [1157, 315] width 7 height 8
click at [1109, 295] on button "PUBLIMARKET COTIZACION OMG 2763-25 CARACOL-POP.pdf" at bounding box center [1047, 290] width 226 height 12
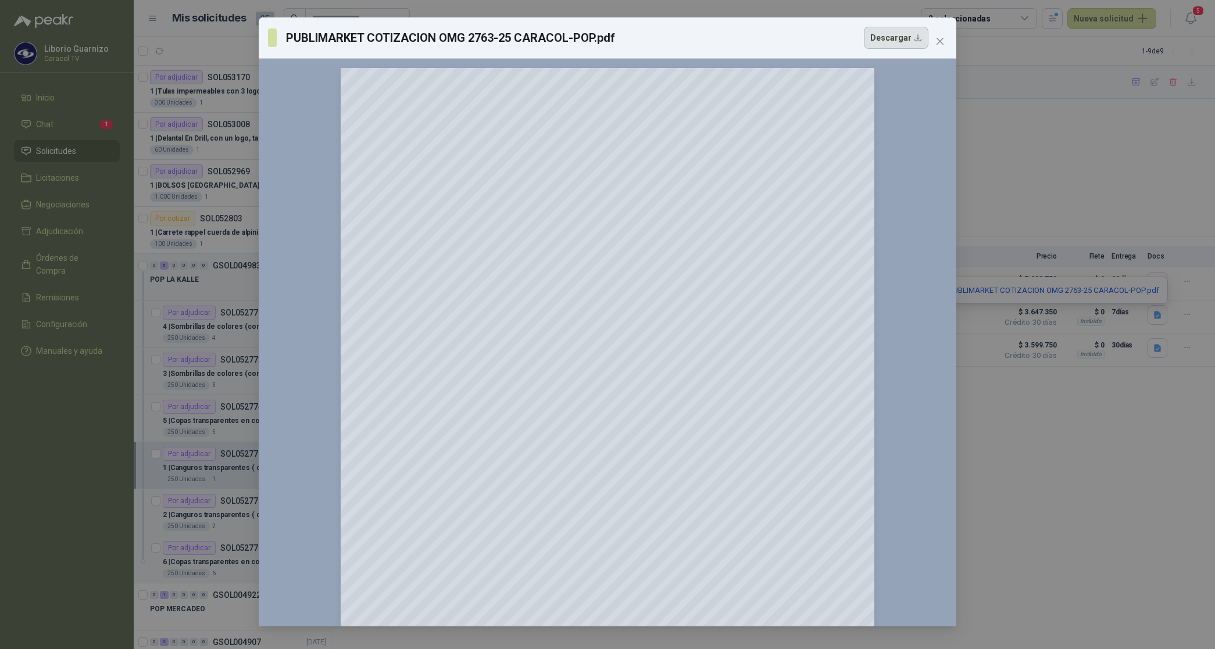
click at [893, 38] on button "Descargar" at bounding box center [896, 38] width 65 height 22
click at [1152, 496] on div "PUBLIMARKET COTIZACION OMG 2763-25 CARACOL-POP.pdf Descargar 150 %" at bounding box center [607, 324] width 1215 height 649
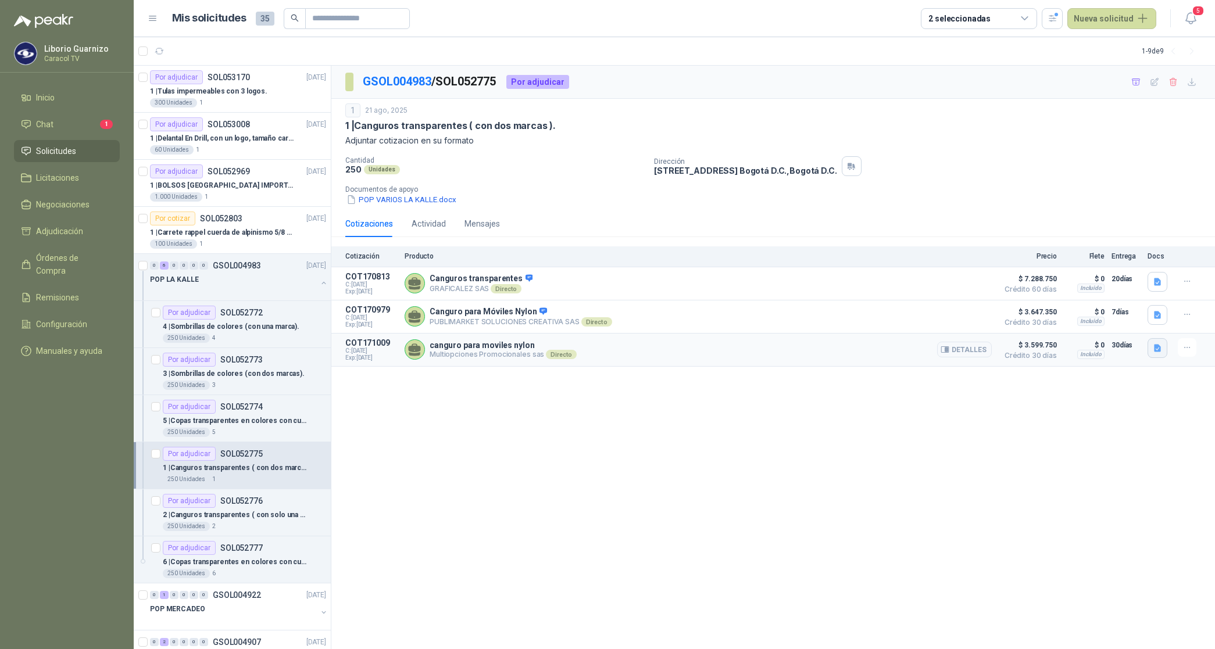
click at [1155, 352] on icon "button" at bounding box center [1157, 348] width 7 height 8
click at [1131, 323] on button "VF-20252208-01.pdf" at bounding box center [1118, 324] width 83 height 12
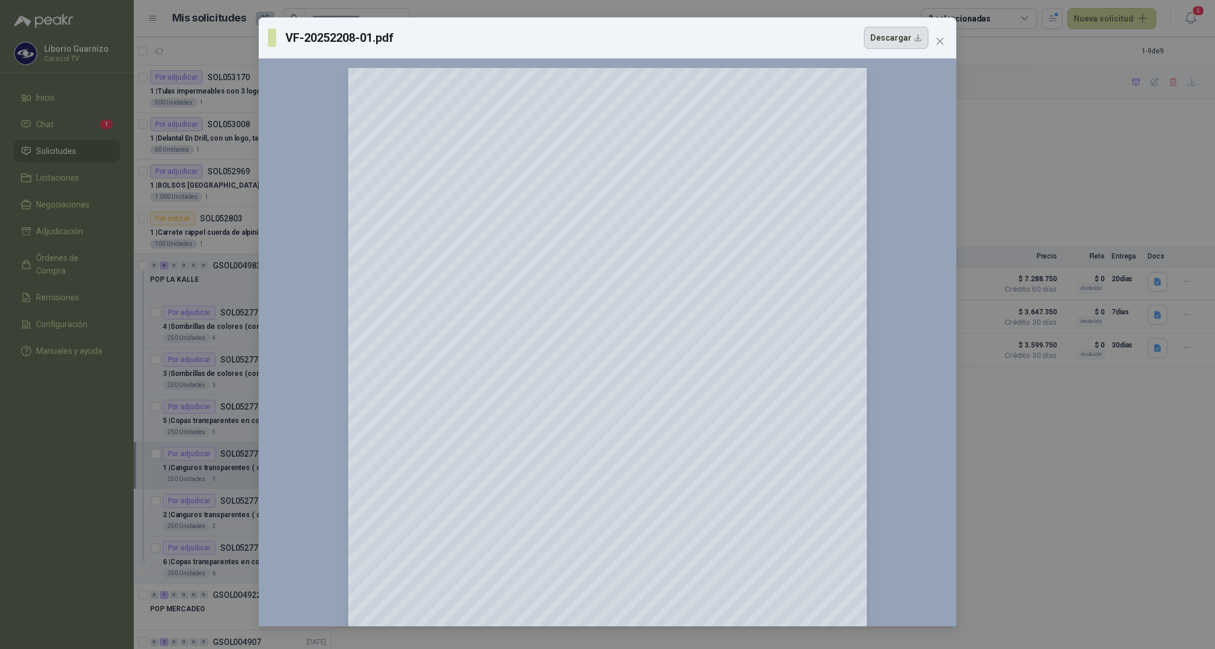
click at [900, 35] on button "Descargar" at bounding box center [896, 38] width 65 height 22
click at [1043, 503] on div "VF-20252208-01.pdf Descargar 150 %" at bounding box center [607, 324] width 1215 height 649
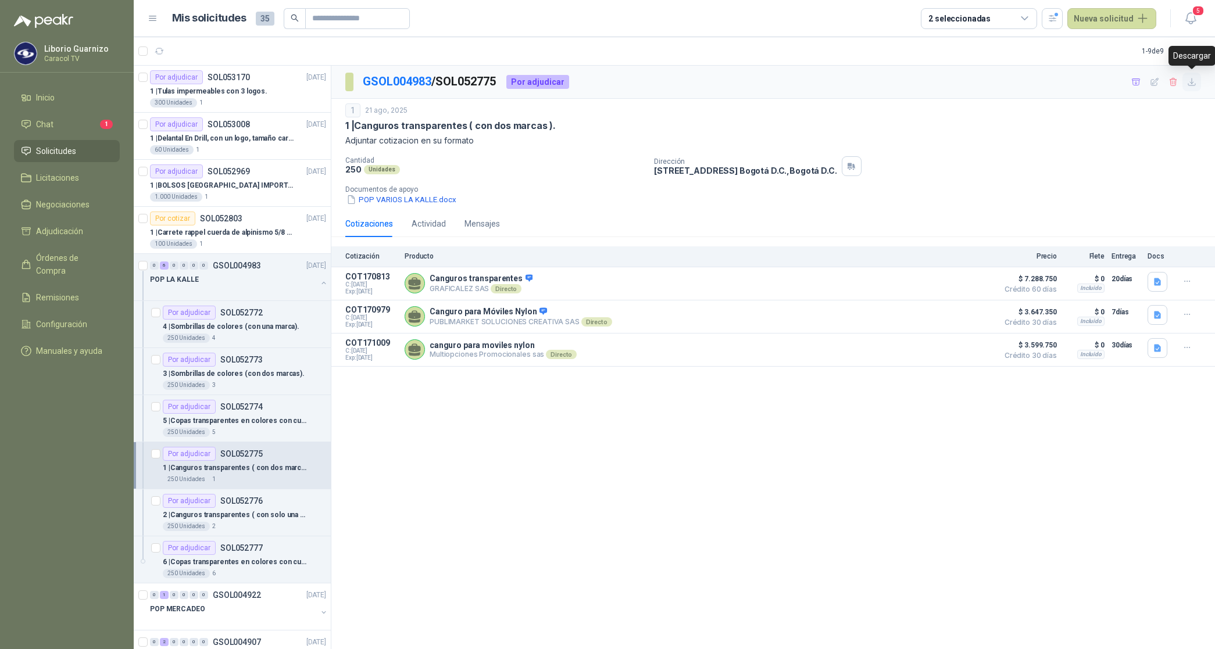
click at [1189, 83] on icon "button" at bounding box center [1192, 82] width 10 height 10
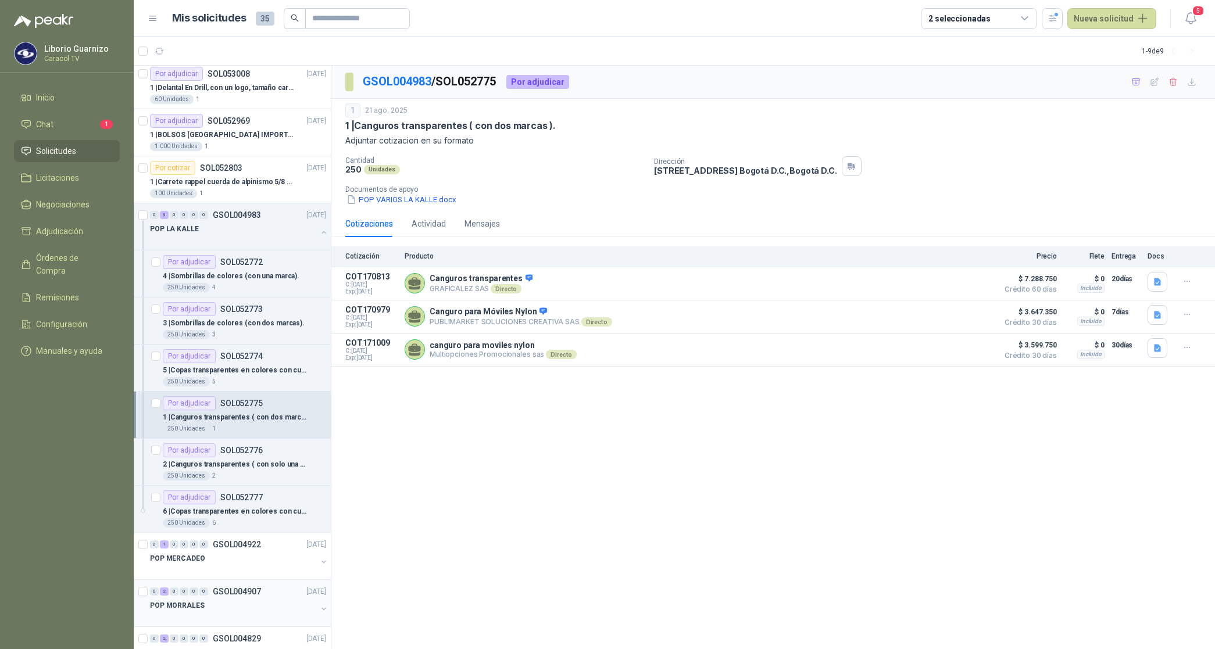
scroll to position [73, 0]
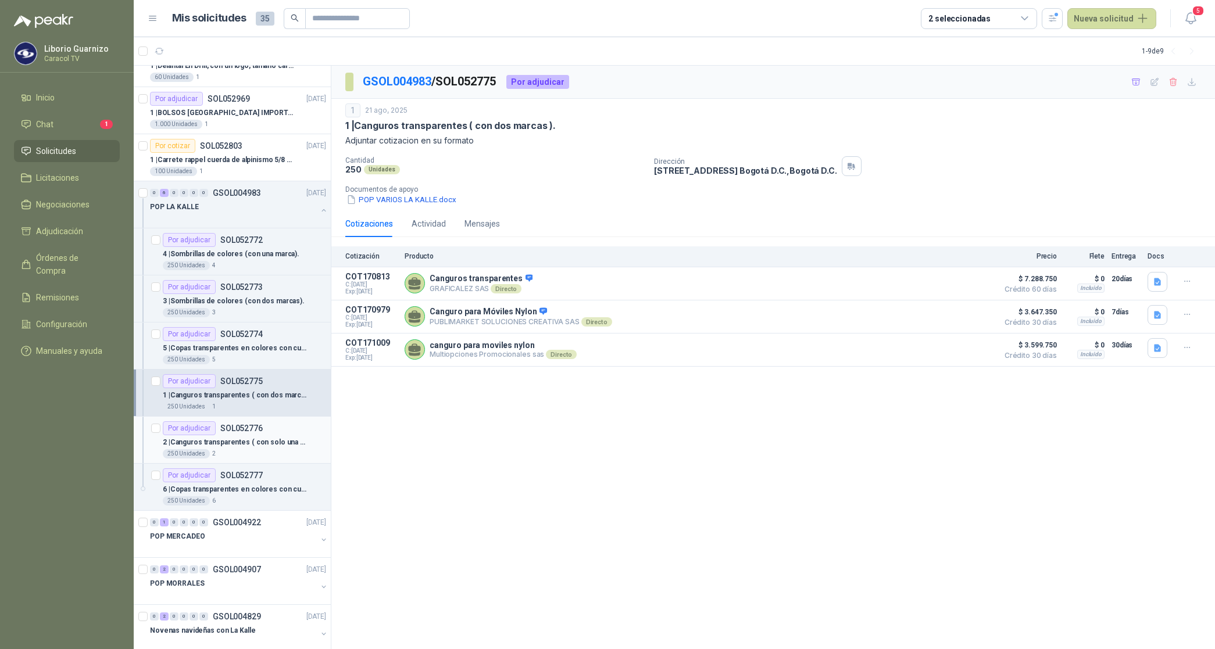
click at [189, 446] on p "2 | Canguros transparentes ( con solo una marca)." at bounding box center [235, 442] width 145 height 11
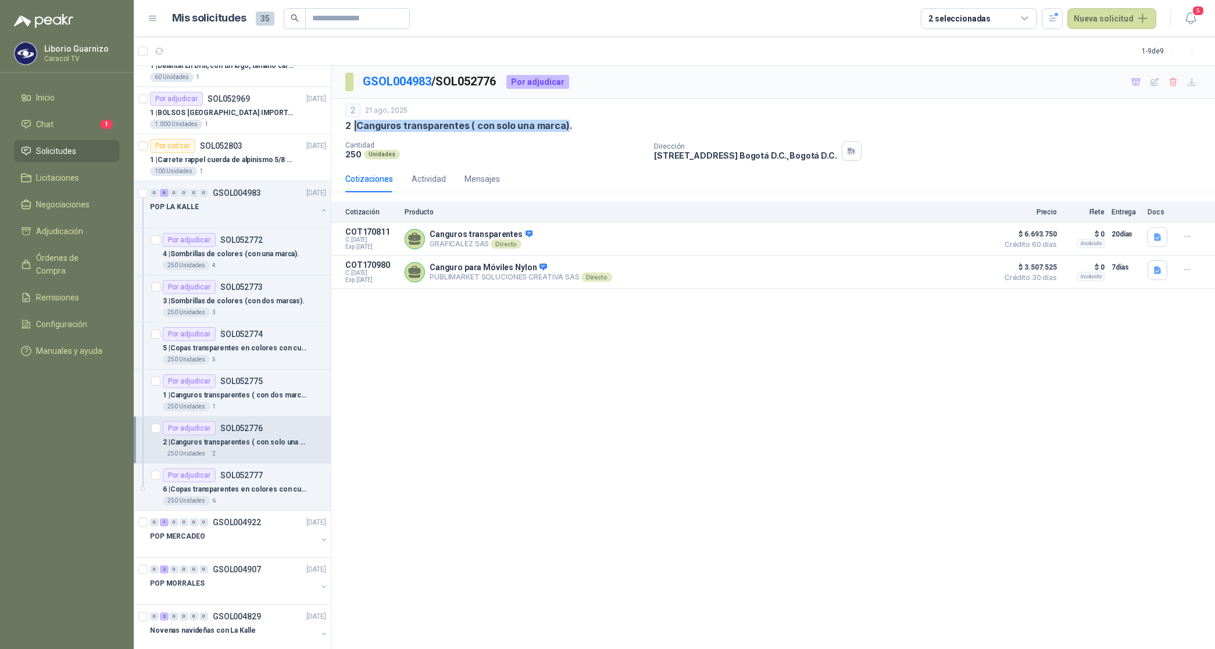
drag, startPoint x: 360, startPoint y: 126, endPoint x: 563, endPoint y: 124, distance: 202.3
click at [563, 124] on p "2 | Canguros transparentes ( con solo una marca)." at bounding box center [458, 126] width 227 height 12
copy p "Canguros transparentes ( con solo una marca)"
click at [1154, 237] on icon "button" at bounding box center [1157, 237] width 10 height 10
click at [1085, 213] on button "COTIZACIÓN-00-1401 -CARACOL TELEVISIÓN -CANGURO TRANSPARENTE 1 LOGO.pdf" at bounding box center [1005, 212] width 309 height 12
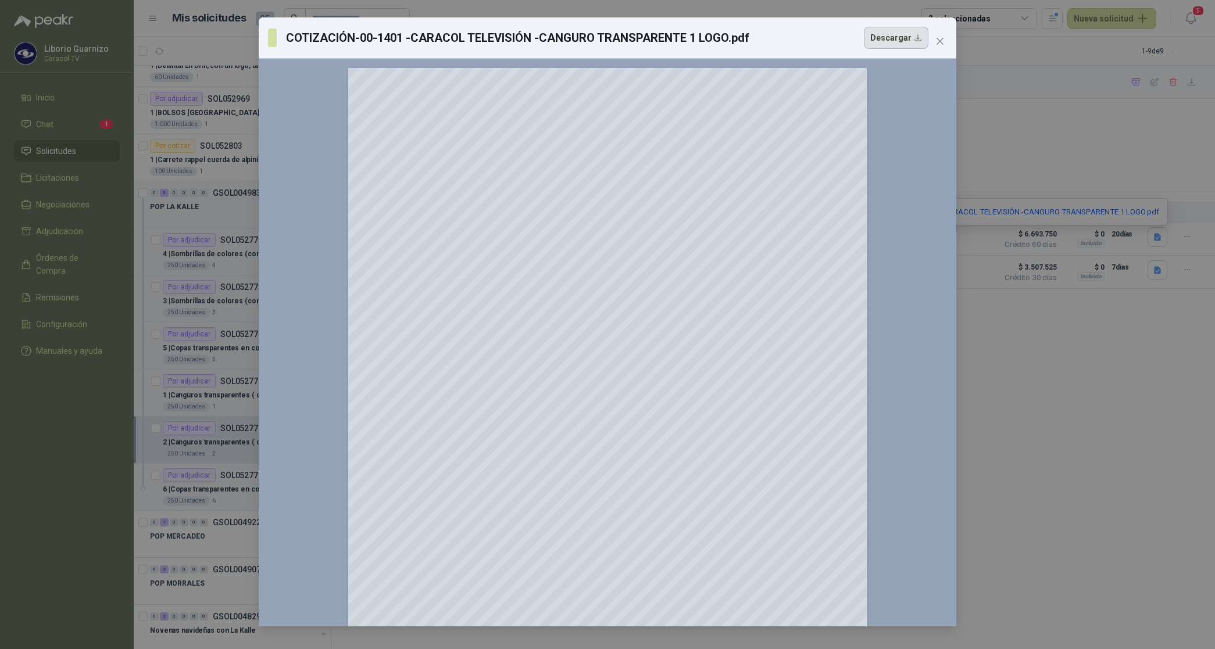
click at [904, 34] on button "Descargar" at bounding box center [896, 38] width 65 height 22
click at [1162, 277] on div "COTIZACIÓN-00-1401 -CARACOL TELEVISIÓN -CANGURO TRANSPARENTE 1 LOGO.pdf Descarg…" at bounding box center [607, 324] width 1215 height 649
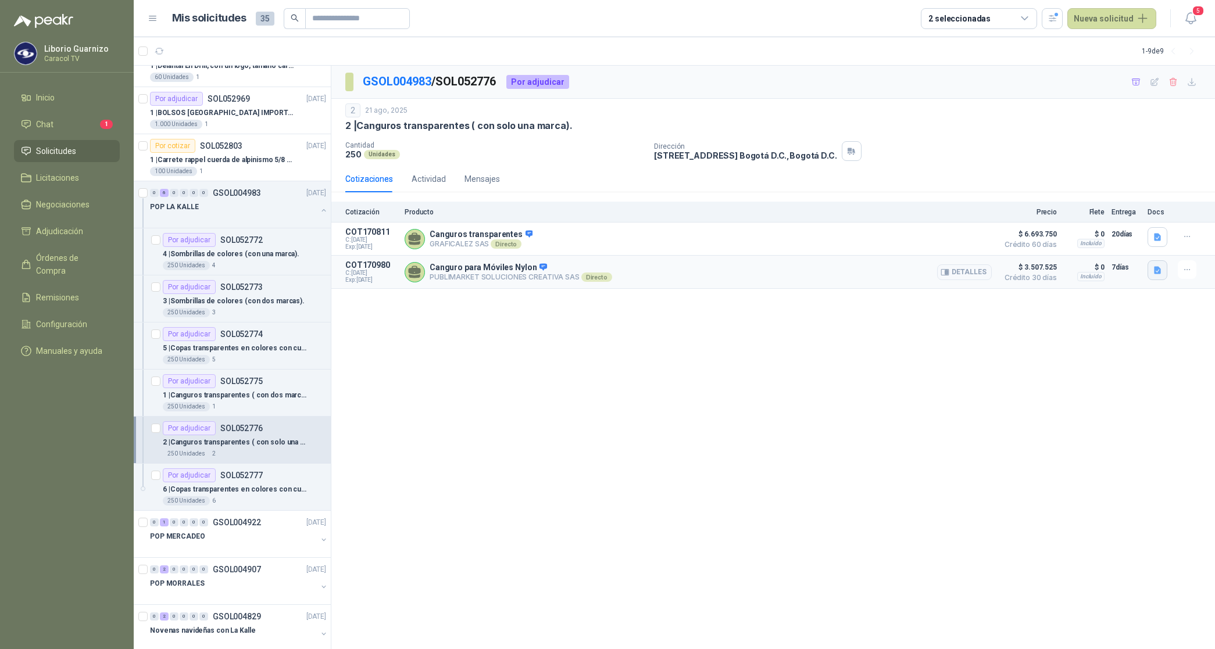
click at [1157, 266] on button "button" at bounding box center [1157, 270] width 20 height 20
click at [1066, 244] on button "PUBLIMARKET COTIZACION OMG 2763-25 CARACOL-POP.pdf" at bounding box center [1047, 246] width 226 height 12
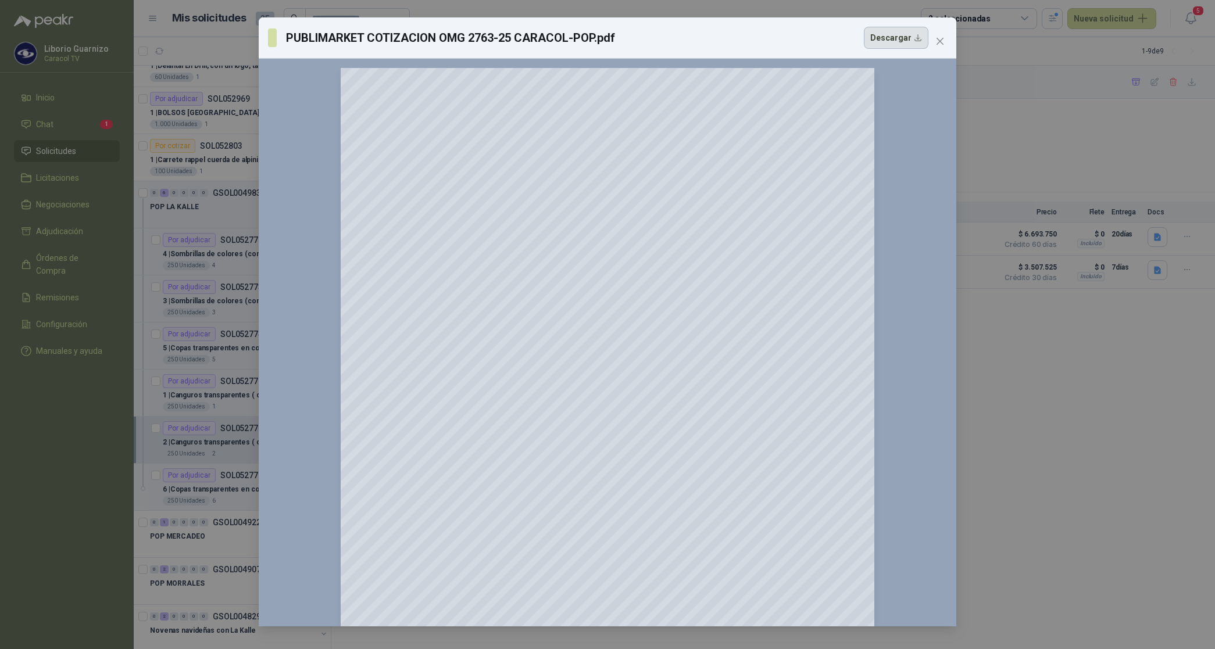
click at [888, 39] on button "Descargar" at bounding box center [896, 38] width 65 height 22
click at [1000, 527] on div "PUBLIMARKET COTIZACION OMG 2763-25 CARACOL-POP.pdf Descargar 150 %" at bounding box center [607, 324] width 1215 height 649
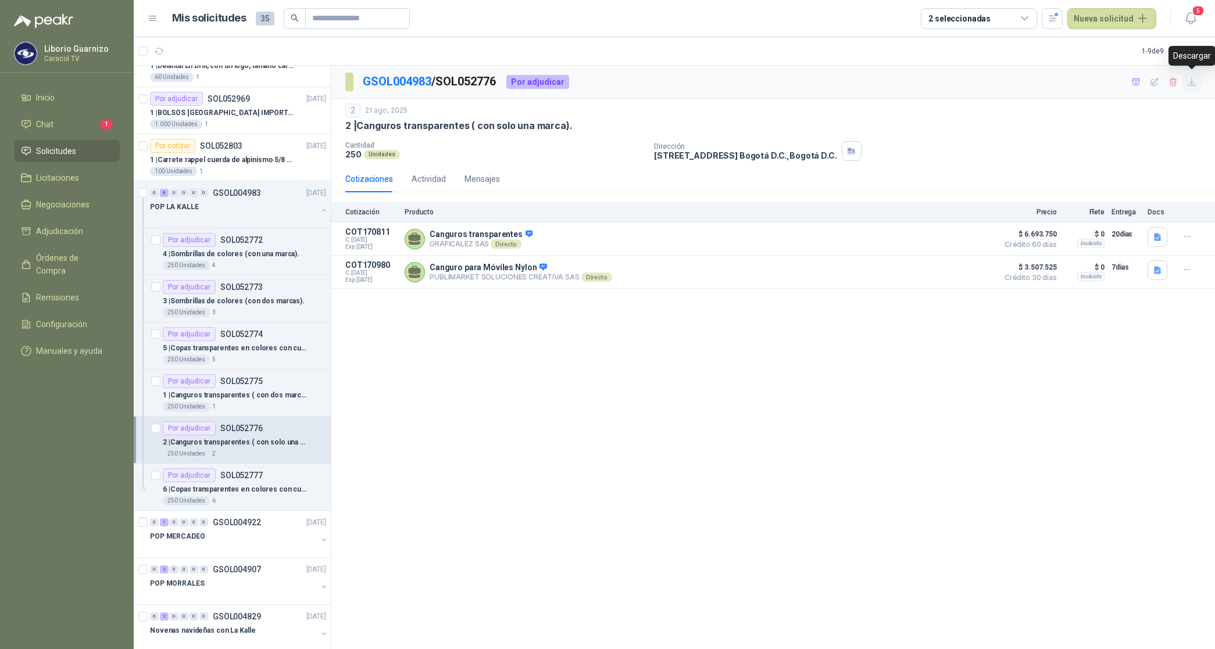
drag, startPoint x: 1195, startPoint y: 81, endPoint x: 1190, endPoint y: 86, distance: 6.6
click at [1194, 82] on icon "button" at bounding box center [1192, 82] width 10 height 10
click at [253, 490] on p "6 | Copas transparentes en colores con cuerda (con una marca)." at bounding box center [235, 489] width 145 height 11
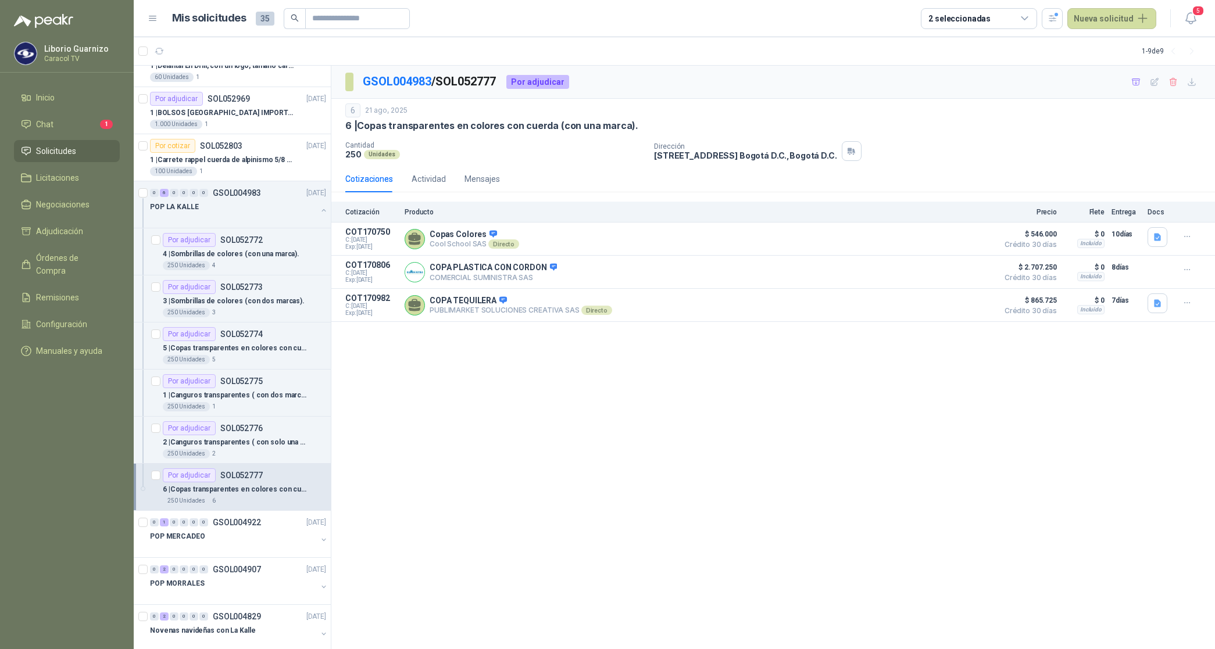
drag, startPoint x: 359, startPoint y: 123, endPoint x: 620, endPoint y: 118, distance: 261.0
click at [620, 118] on div "6 [DATE] 6 | Copas transparentes en colores con cuerda (con una marca)." at bounding box center [772, 117] width 855 height 28
click at [591, 381] on div "GSOL004983 / SOL052777 Por adjudicar 6 [DATE] 6 | Copas transparentes en colore…" at bounding box center [772, 358] width 883 height 584
click at [183, 204] on p "POP LA KALLE" at bounding box center [174, 207] width 49 height 11
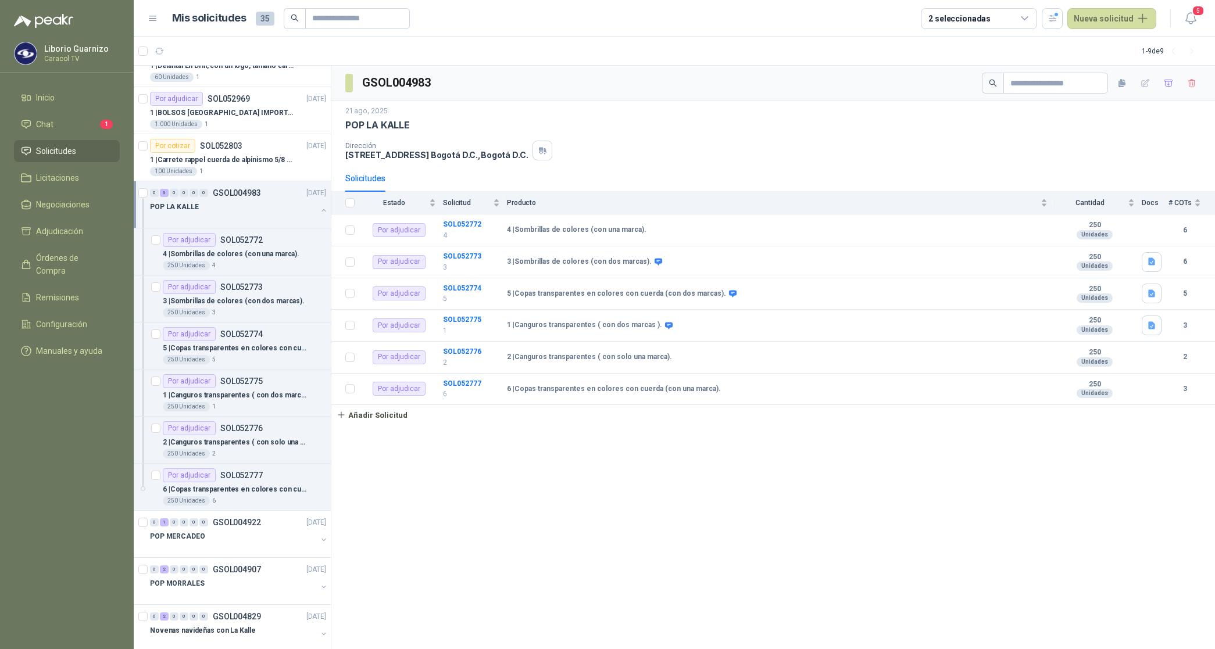
click at [183, 204] on p "POP LA KALLE" at bounding box center [174, 207] width 49 height 11
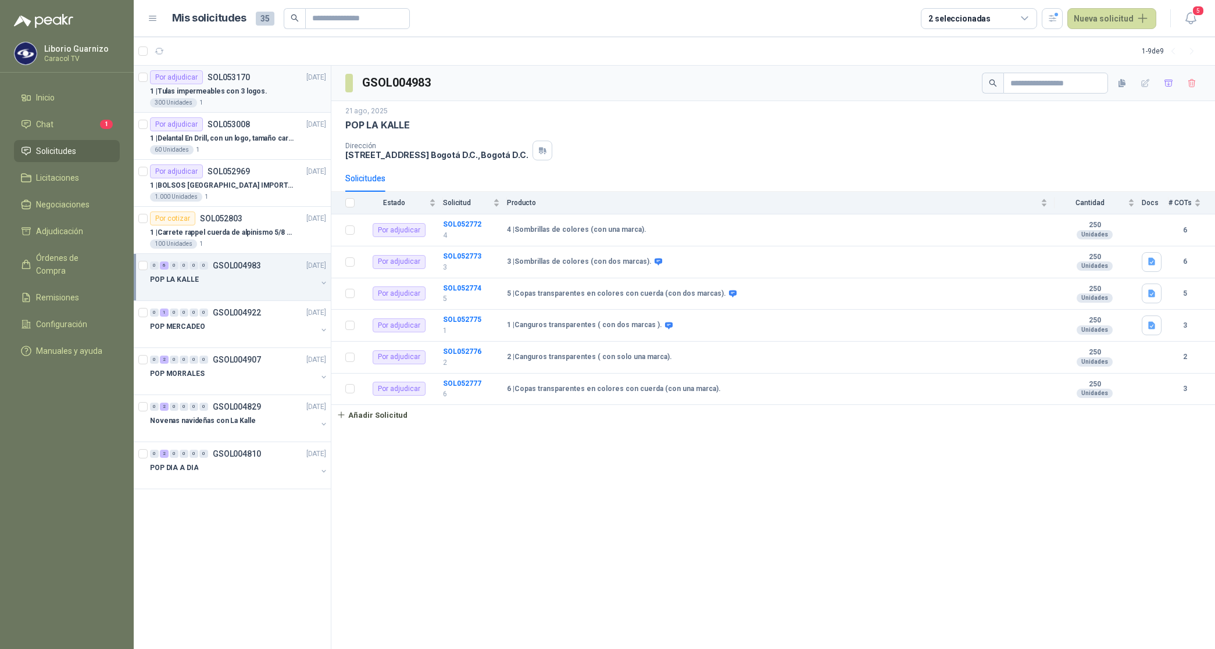
click at [245, 91] on p "1 | Tulas impermeables con 3 logos." at bounding box center [208, 91] width 117 height 11
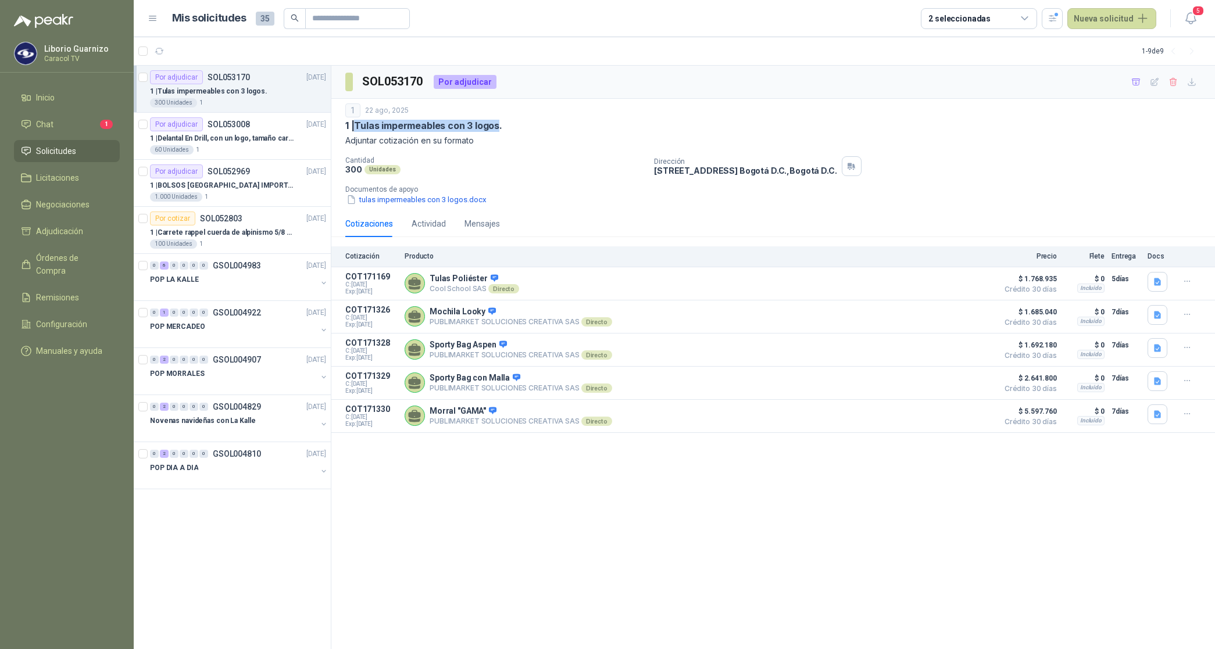
drag, startPoint x: 357, startPoint y: 127, endPoint x: 500, endPoint y: 120, distance: 143.1
click at [500, 120] on p "1 | Tulas impermeables con 3 logos." at bounding box center [423, 126] width 157 height 12
copy p "Tulas impermeables con 3 logos"
click at [1161, 285] on icon "button" at bounding box center [1157, 282] width 10 height 10
click at [1102, 253] on button "Cotización Tulas 3 Logos Caracol.pdf" at bounding box center [1088, 256] width 143 height 12
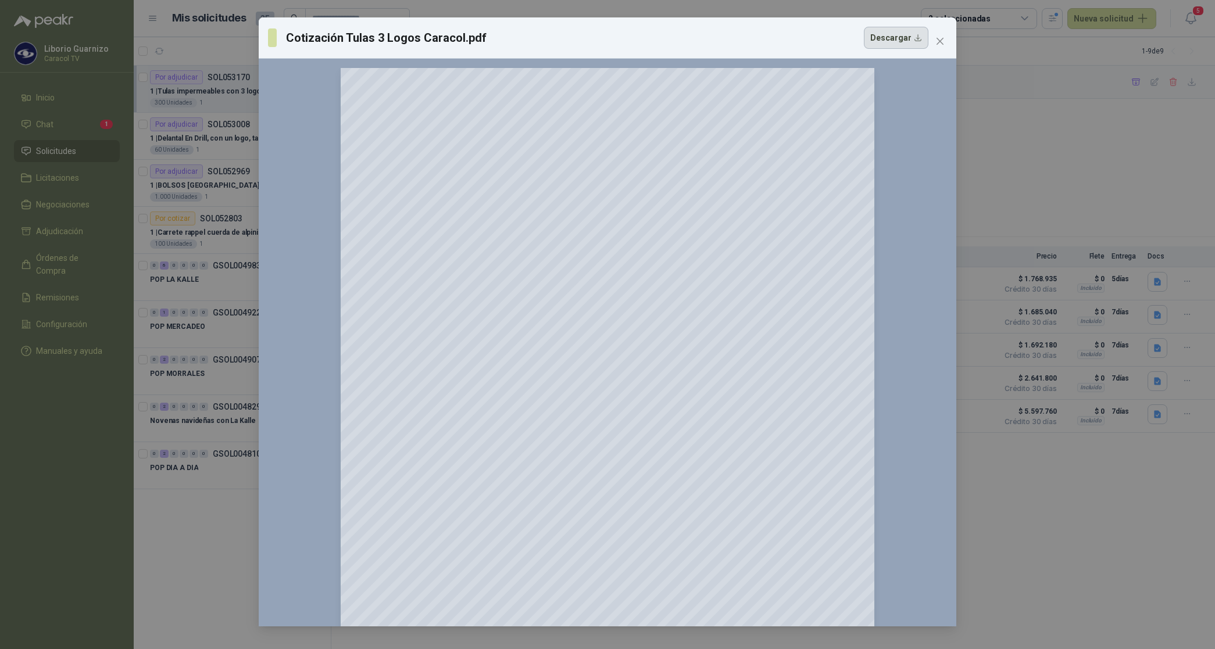
click at [905, 41] on button "Descargar" at bounding box center [896, 38] width 65 height 22
click at [1155, 315] on div "Cotización Tulas 3 Logos Caracol.pdf Descargar 150 %" at bounding box center [607, 324] width 1215 height 649
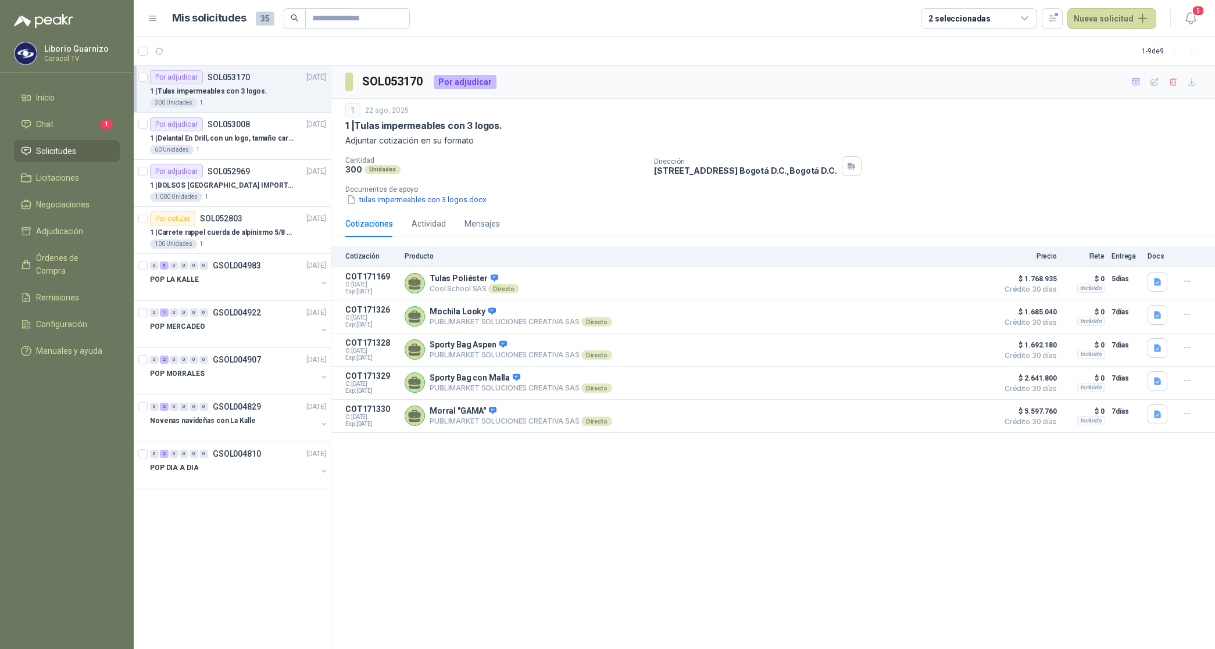
click at [1155, 315] on icon "button" at bounding box center [1157, 315] width 7 height 8
click at [1080, 285] on button "PUBLIMARKET COTIZACION OMG 2764-25 CARACOL-[GEOGRAPHIC_DATA]pdf" at bounding box center [1018, 290] width 283 height 12
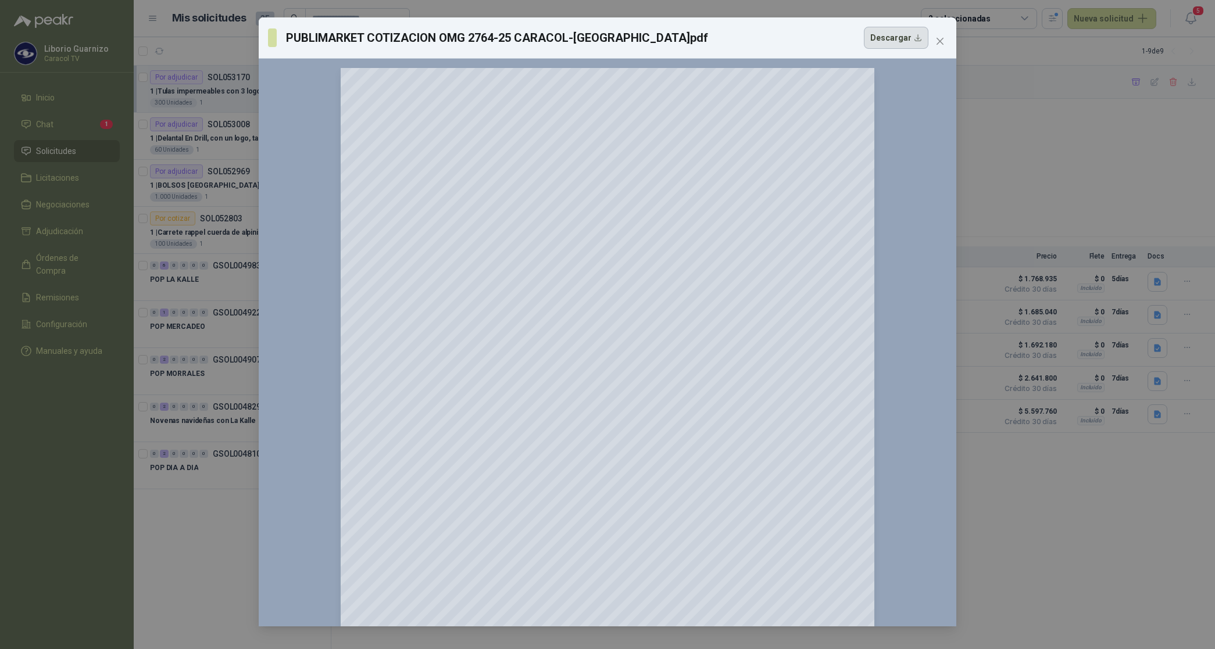
click at [885, 33] on button "Descargar" at bounding box center [896, 38] width 65 height 22
click at [1158, 350] on div "PUBLIMARKET COTIZACION OMG 2764-25 CARACOL-[GEOGRAPHIC_DATA]pdf Descargar 150 %" at bounding box center [607, 324] width 1215 height 649
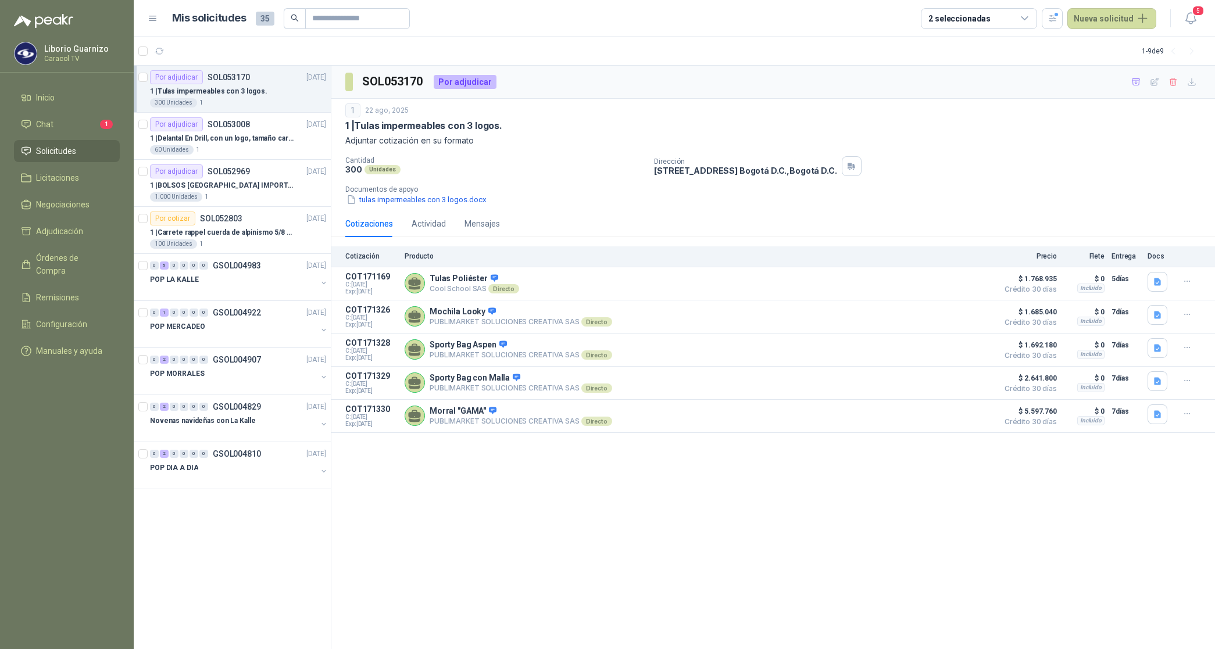
click at [1158, 350] on icon "button" at bounding box center [1157, 348] width 10 height 10
click at [1132, 325] on button "PUBLIMARKET COTIZACION OMG 2764-25 CARACOL-[GEOGRAPHIC_DATA]pdf" at bounding box center [1018, 324] width 283 height 12
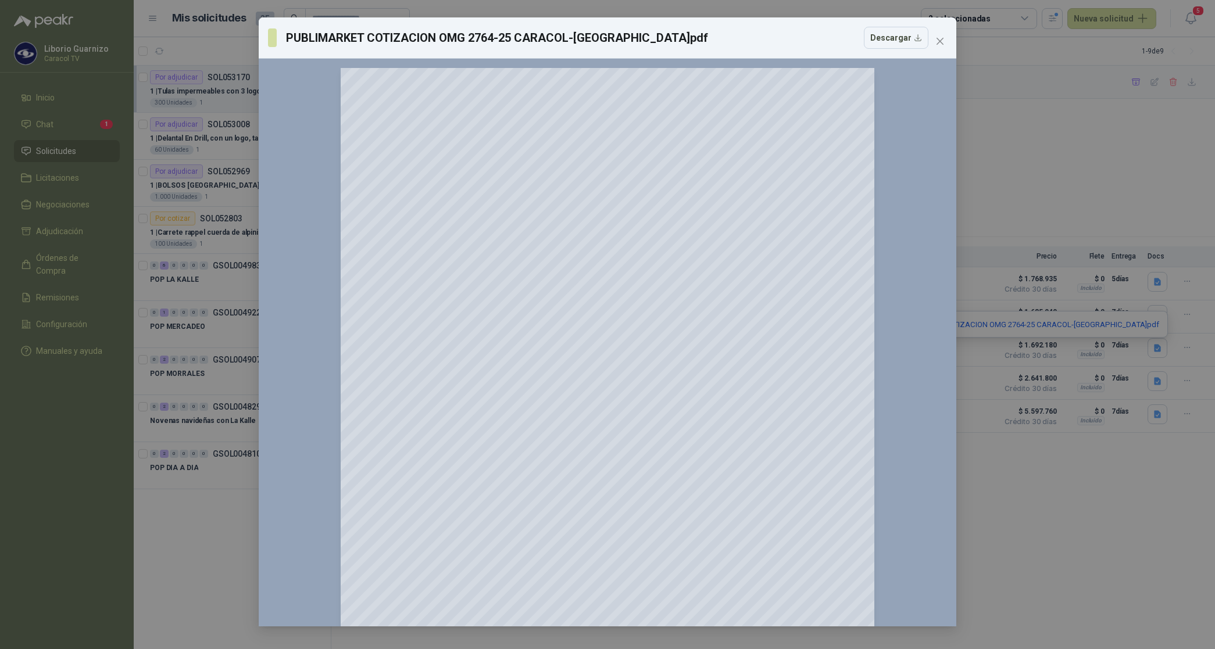
click at [1161, 157] on div "PUBLIMARKET COTIZACION OMG 2764-25 CARACOL-[GEOGRAPHIC_DATA]pdf Descargar 150 %" at bounding box center [607, 324] width 1215 height 649
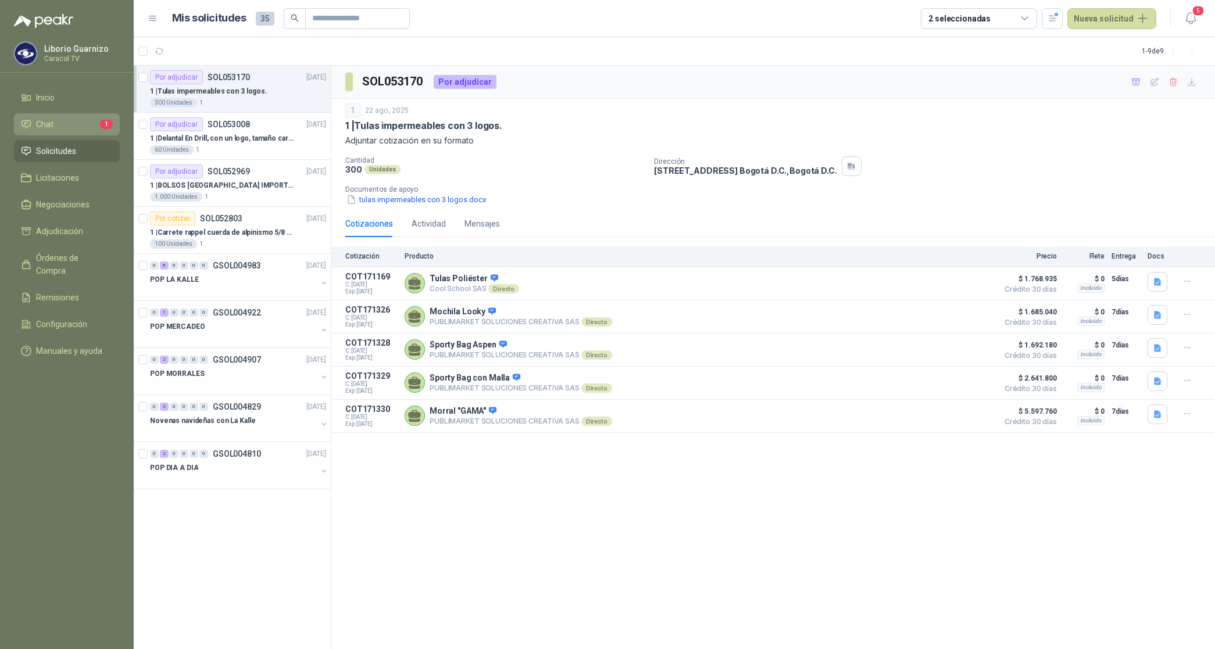
click at [52, 117] on link "Chat 1" at bounding box center [67, 124] width 106 height 22
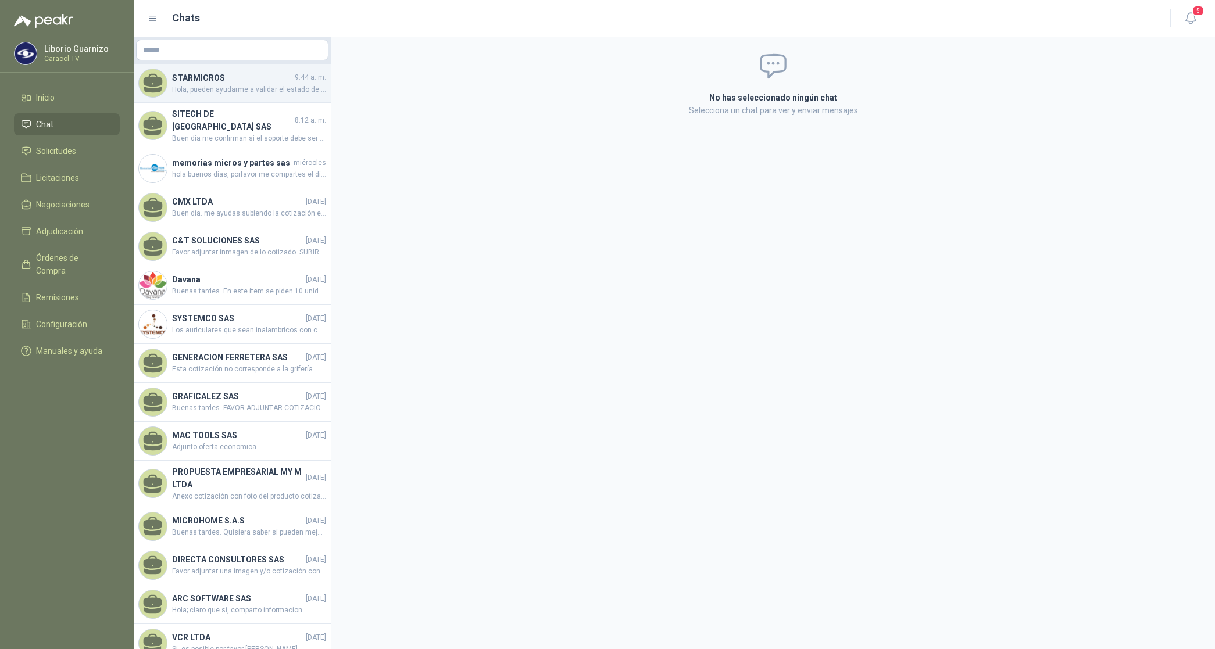
click at [243, 86] on span "Hola, pueden ayudarme a validar el estado de entrega pedido 4510001845 por 5 MO…" at bounding box center [249, 89] width 154 height 11
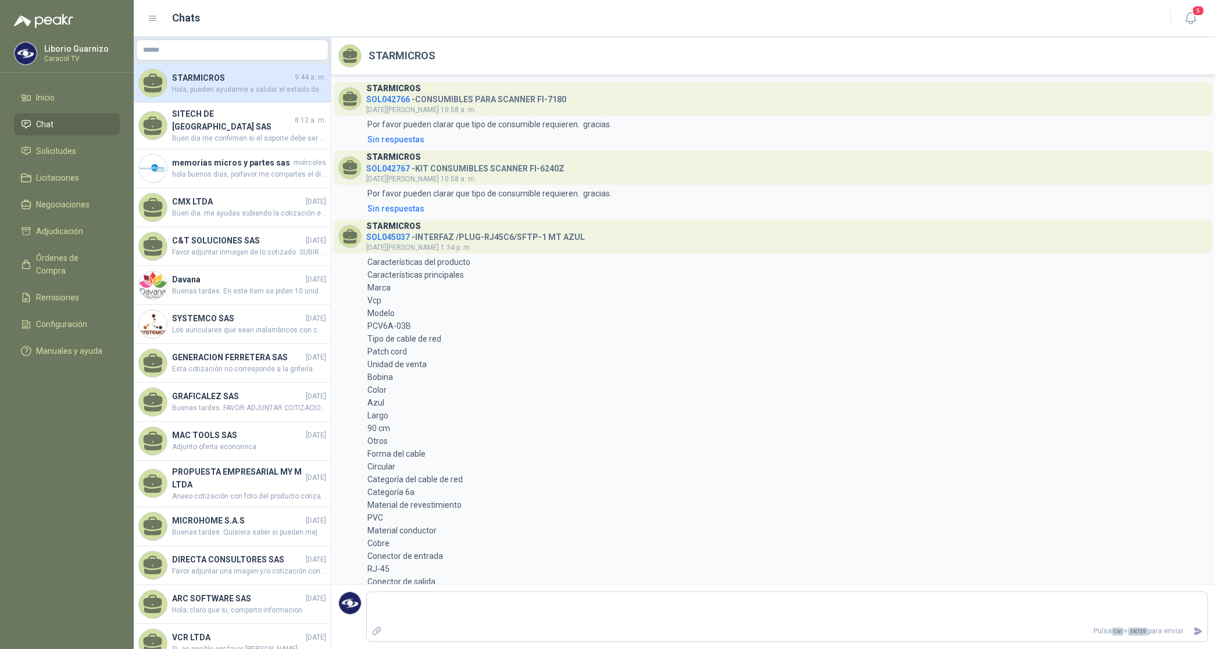
scroll to position [545, 0]
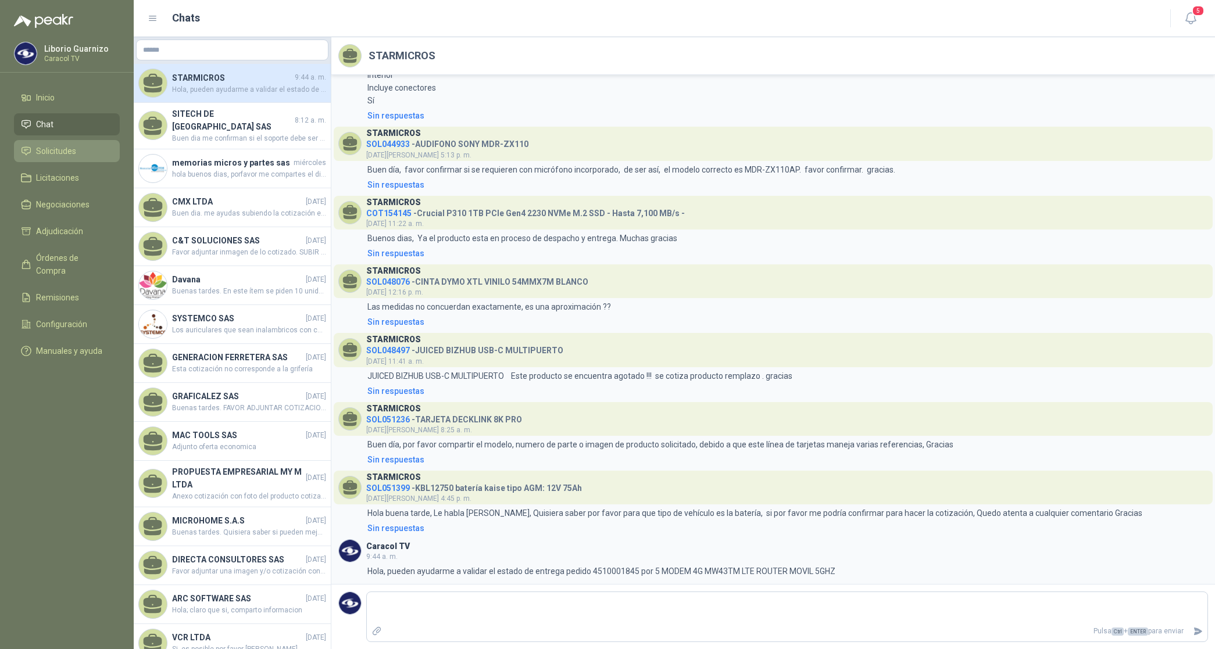
click at [59, 146] on span "Solicitudes" at bounding box center [56, 151] width 40 height 13
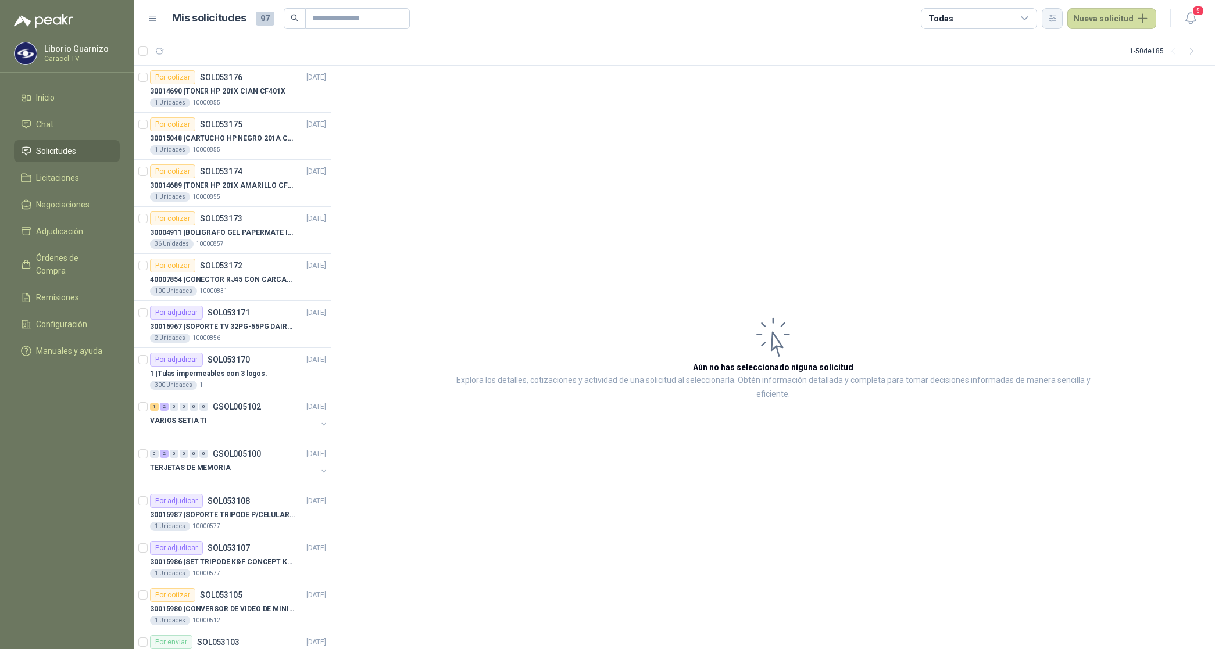
click at [1057, 21] on icon "button" at bounding box center [1052, 18] width 10 height 10
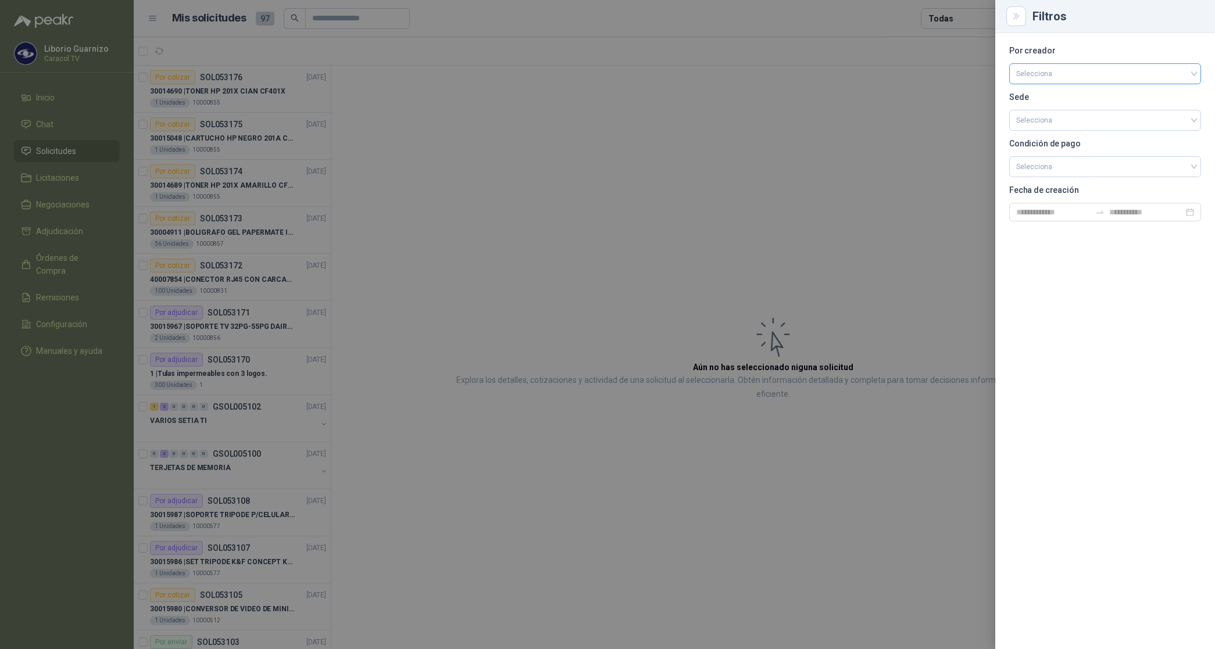
click at [1039, 66] on input "search" at bounding box center [1105, 72] width 178 height 17
click at [1045, 138] on div "[PERSON_NAME]" at bounding box center [1104, 135] width 173 height 13
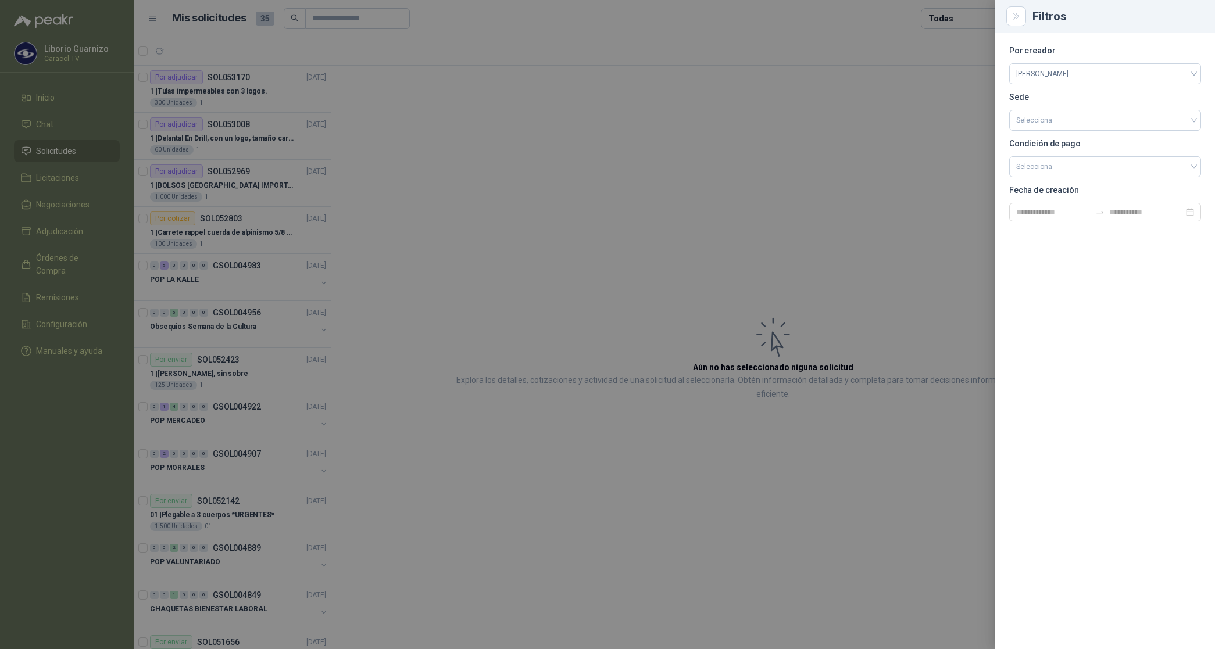
click at [958, 12] on div at bounding box center [607, 324] width 1215 height 649
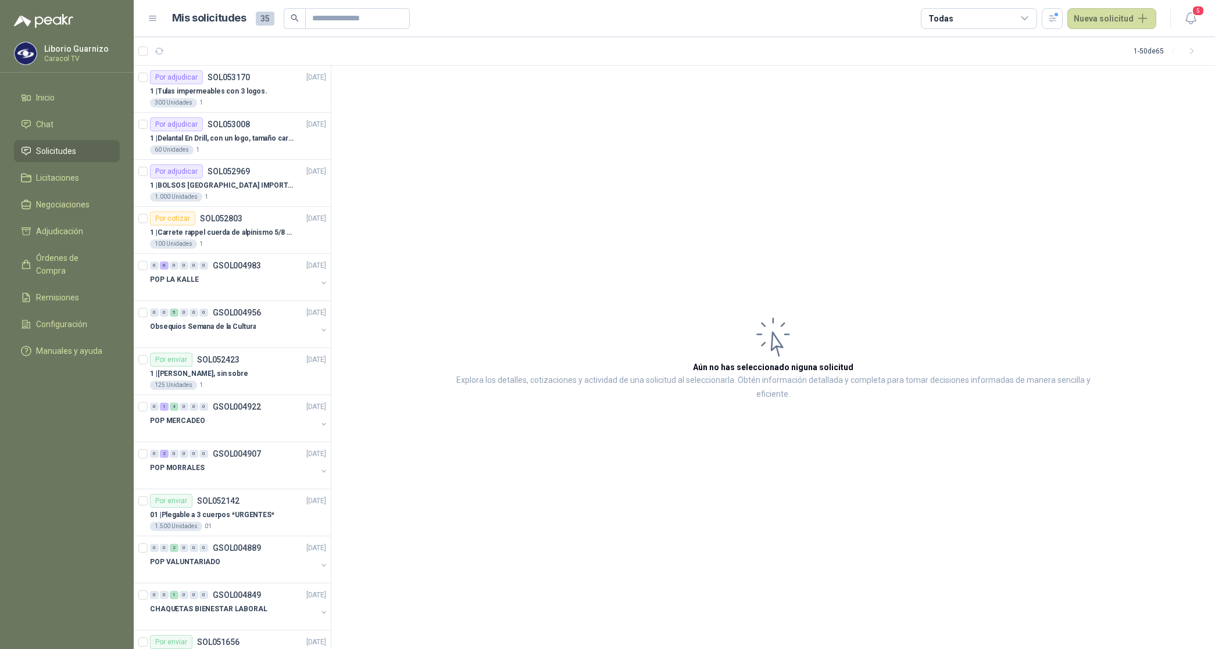
click at [960, 21] on div "Todas" at bounding box center [979, 18] width 116 height 21
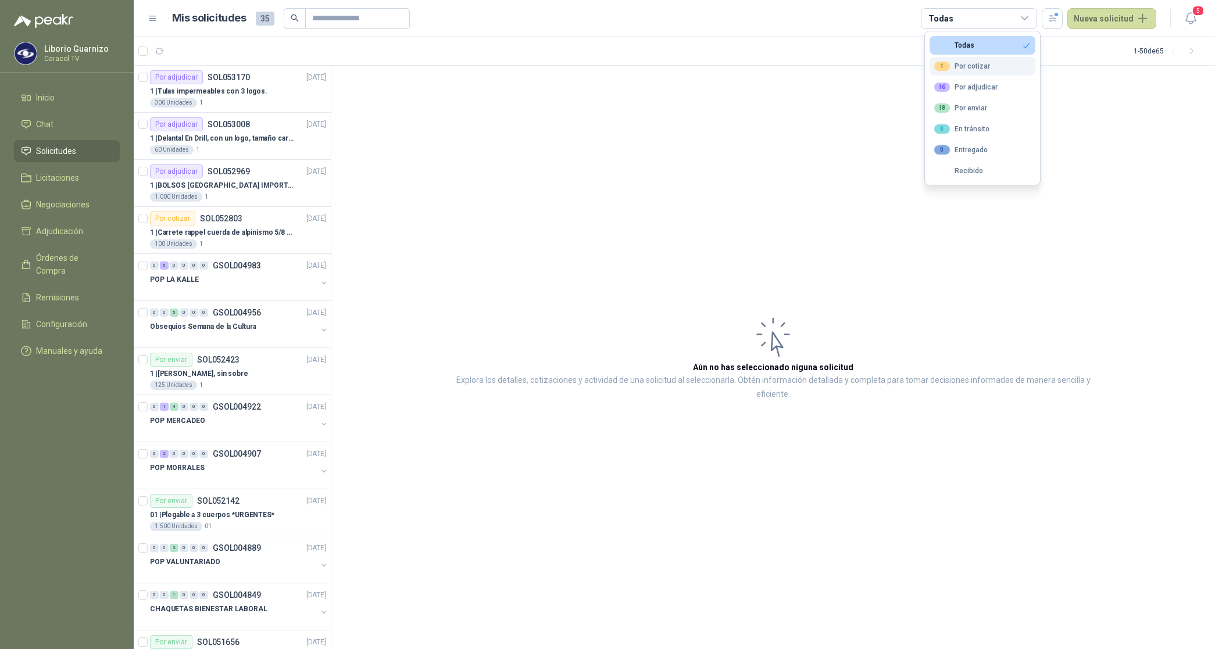
click at [966, 57] on button "1 Por cotizar" at bounding box center [982, 66] width 106 height 19
click at [975, 87] on div "16 Por adjudicar" at bounding box center [965, 87] width 63 height 9
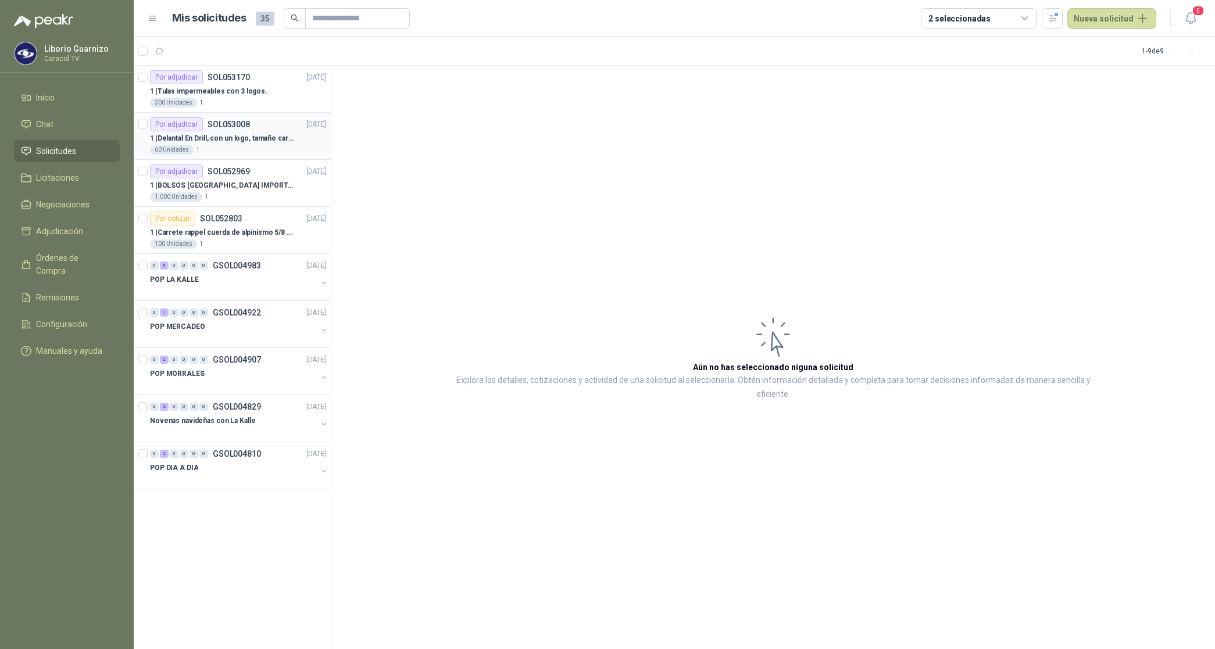
click at [211, 133] on p "1 | Delantal En Drill, con un logo, tamaño carta 1 tinta (Se envia enlacen, com…" at bounding box center [222, 138] width 145 height 11
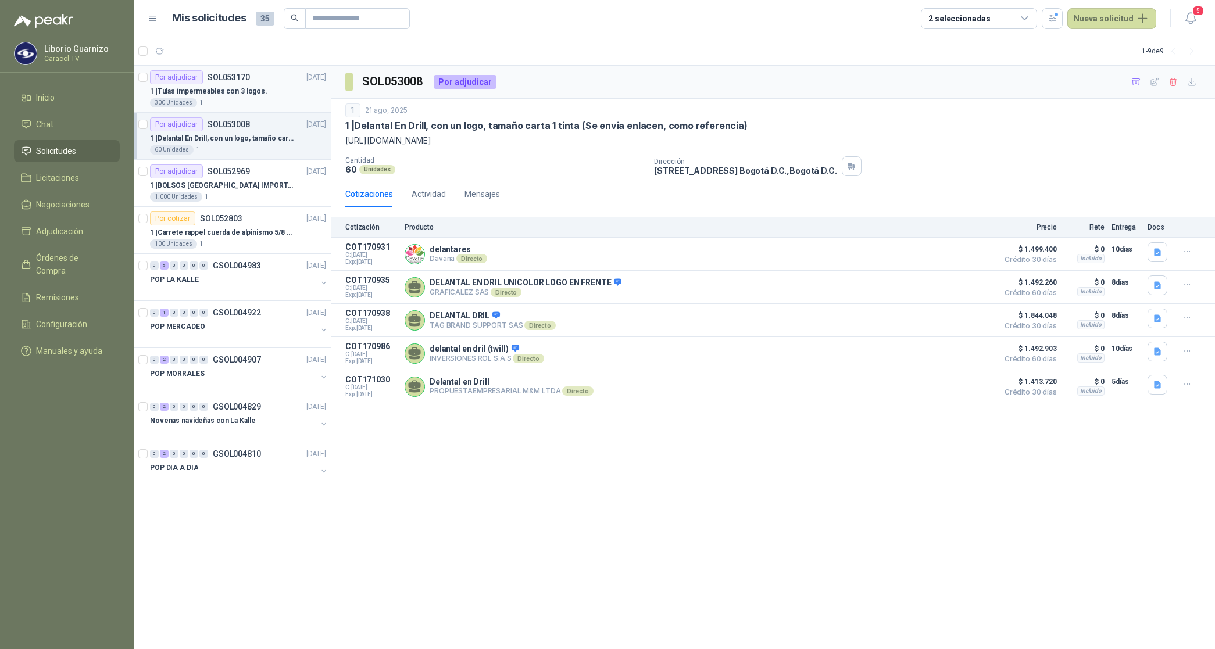
click at [234, 99] on div "300 Unidades 1" at bounding box center [238, 102] width 176 height 9
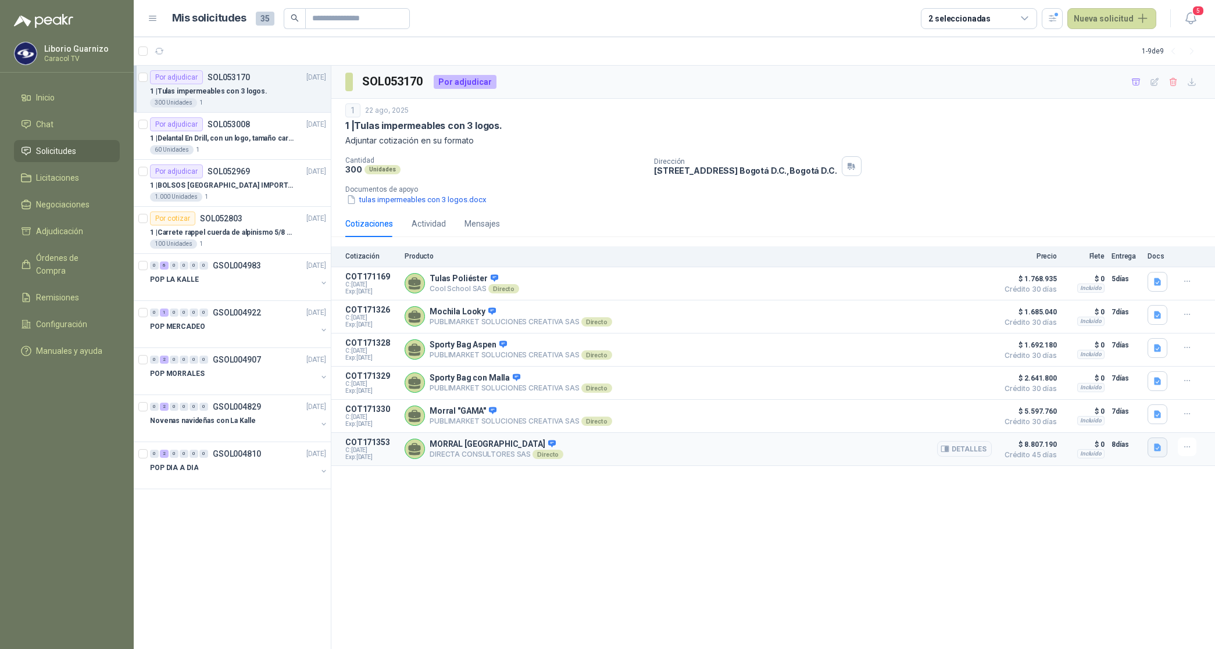
click at [1158, 449] on icon "button" at bounding box center [1157, 447] width 7 height 8
click at [1082, 422] on button "CARACOL TV TULAS IMPERMEABLES 6029.pdf" at bounding box center [1072, 427] width 175 height 12
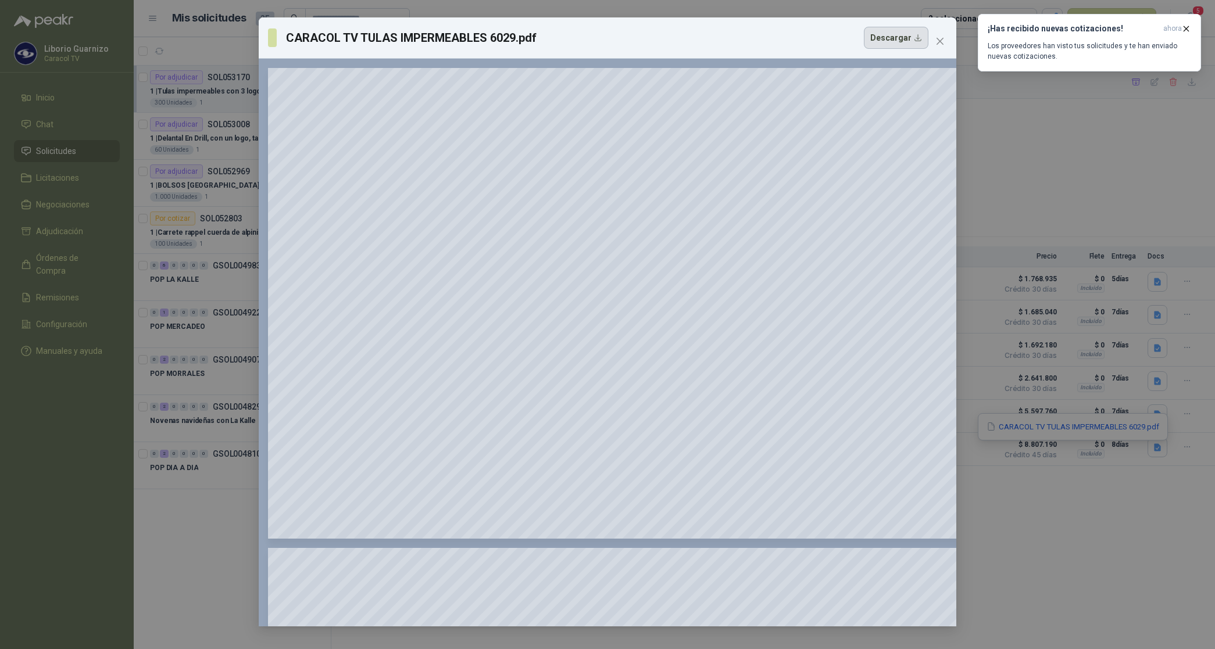
click at [890, 42] on button "Descargar" at bounding box center [896, 38] width 65 height 22
click at [1167, 570] on div "CARACOL TV TULAS IMPERMEABLES 6029.pdf Descargar 150 %" at bounding box center [607, 324] width 1215 height 649
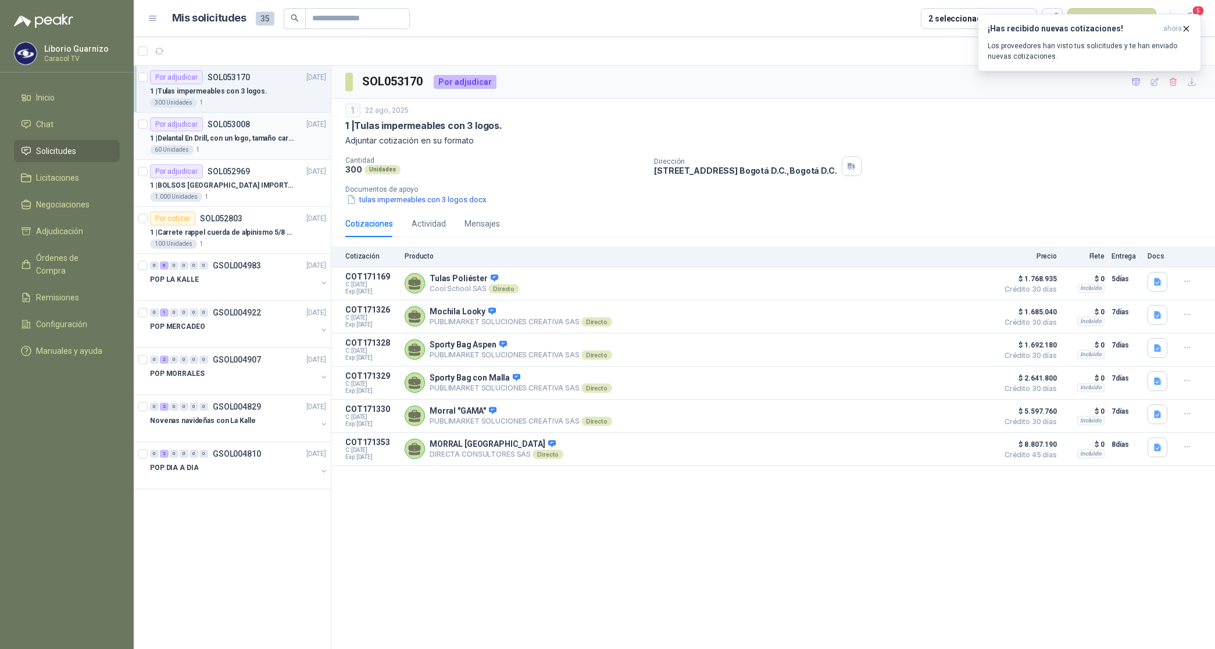
click at [230, 141] on p "1 | Delantal En Drill, con un logo, tamaño carta 1 tinta (Se envia enlacen, com…" at bounding box center [222, 138] width 145 height 11
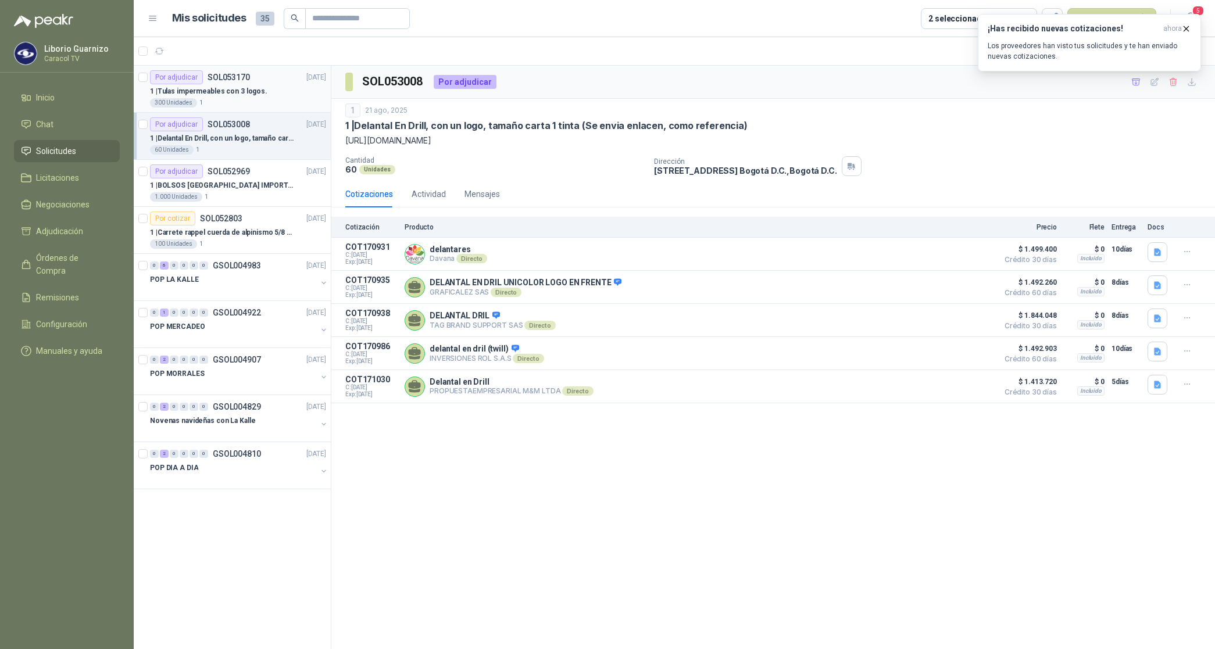
click at [234, 92] on p "1 | Tulas impermeables con 3 logos." at bounding box center [208, 91] width 117 height 11
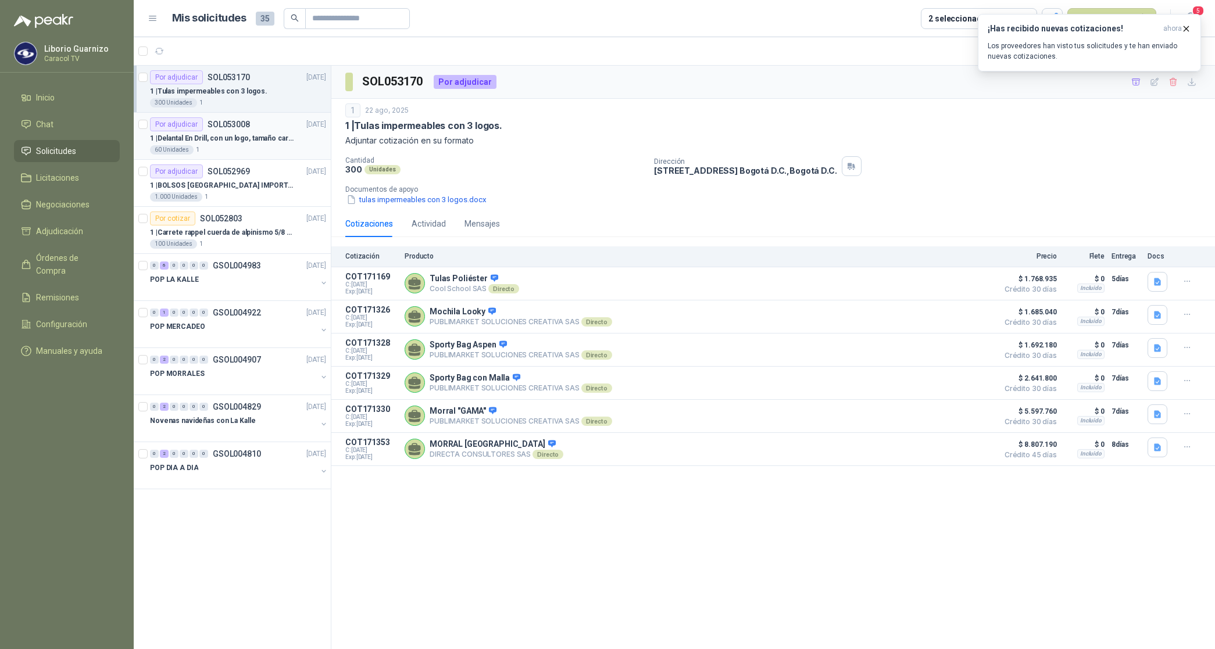
click at [239, 134] on p "1 | Delantal En Drill, con un logo, tamaño carta 1 tinta (Se envia enlacen, com…" at bounding box center [222, 138] width 145 height 11
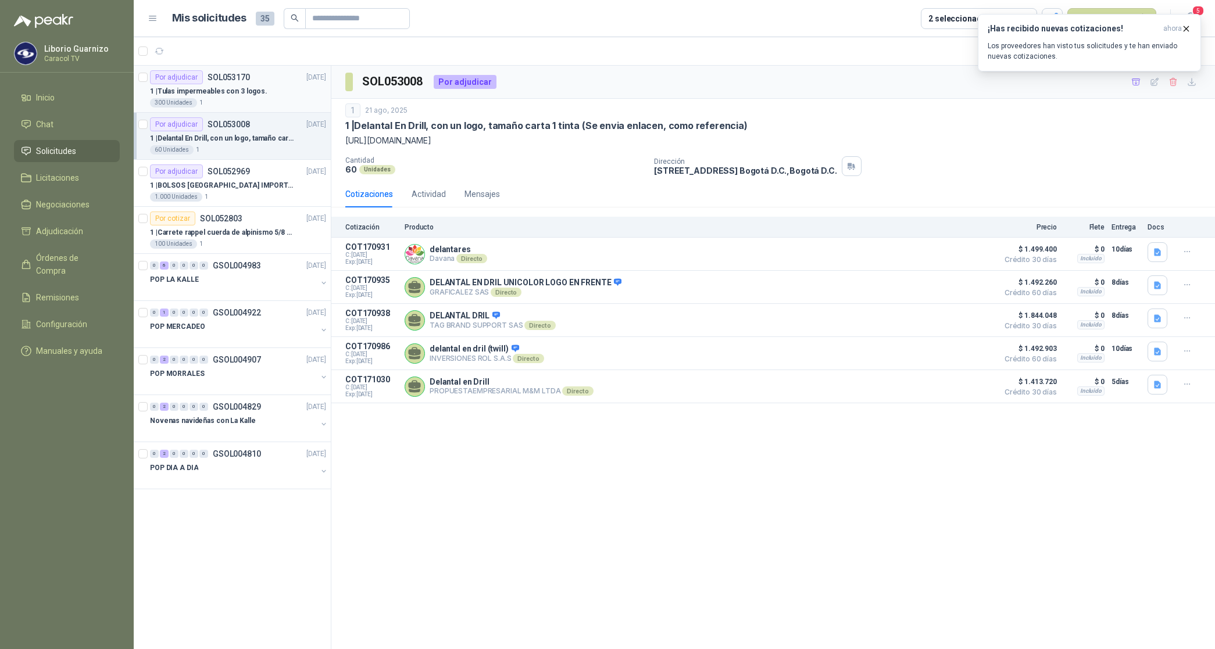
click at [208, 94] on p "1 | Tulas impermeables con 3 logos." at bounding box center [208, 91] width 117 height 11
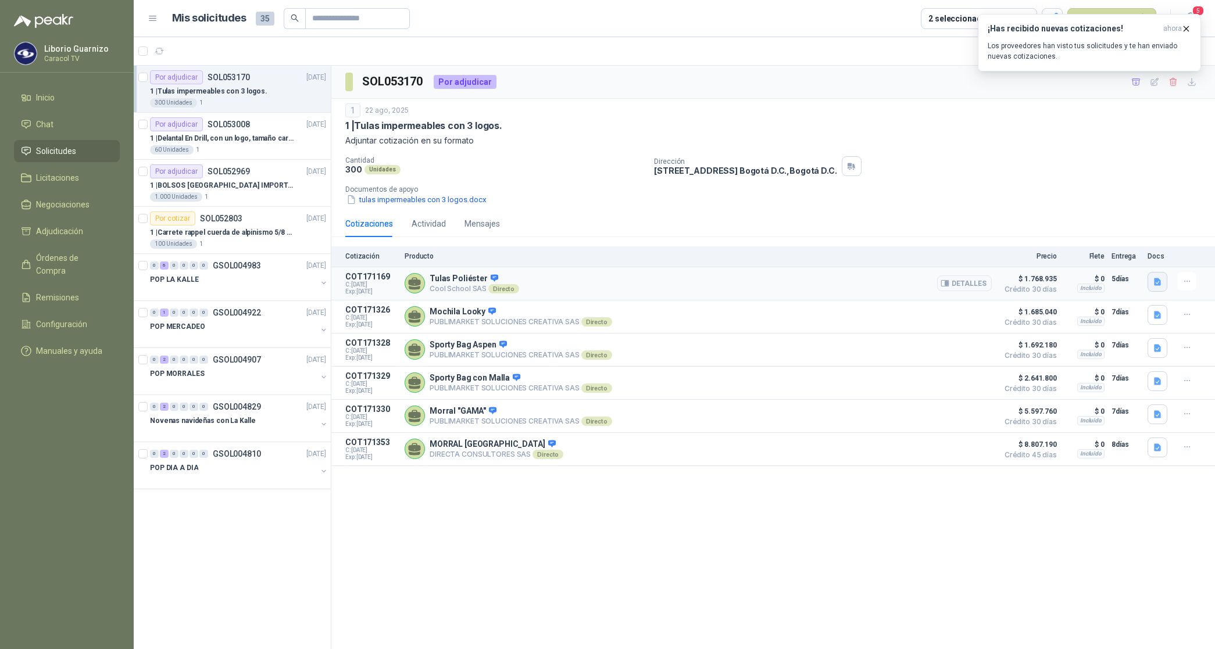
click at [1157, 281] on icon "button" at bounding box center [1157, 282] width 7 height 8
click at [1103, 262] on button "Cotización Tulas 3 Logos Caracol.pdf" at bounding box center [1088, 256] width 143 height 12
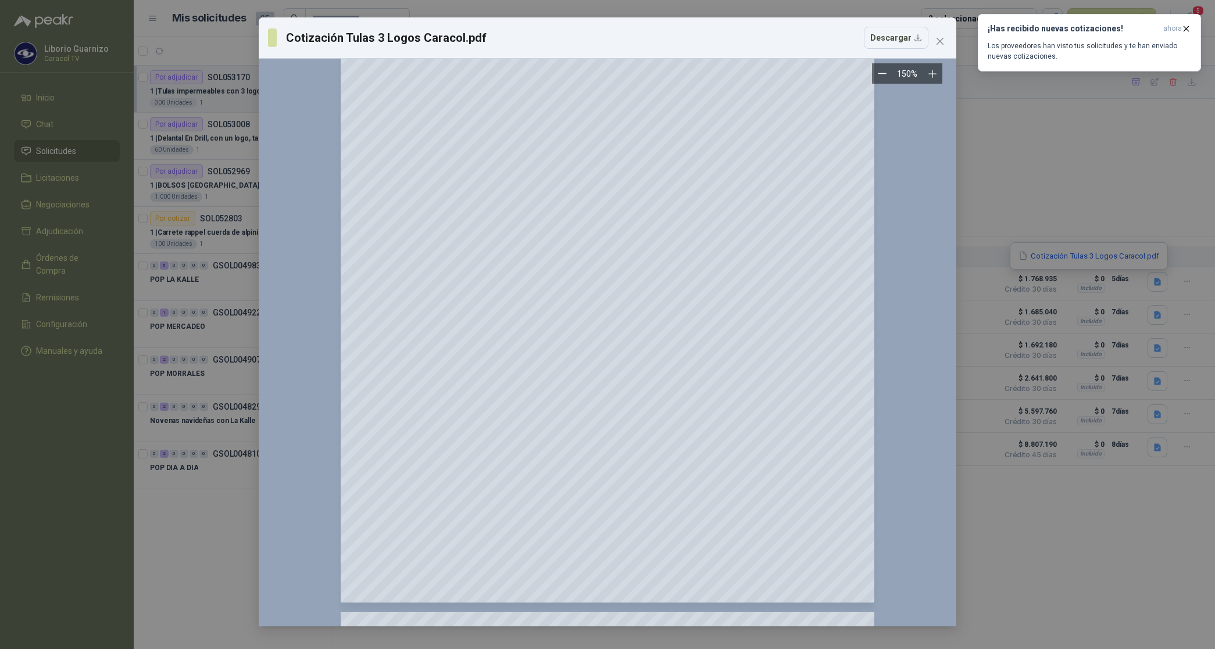
scroll to position [145, 0]
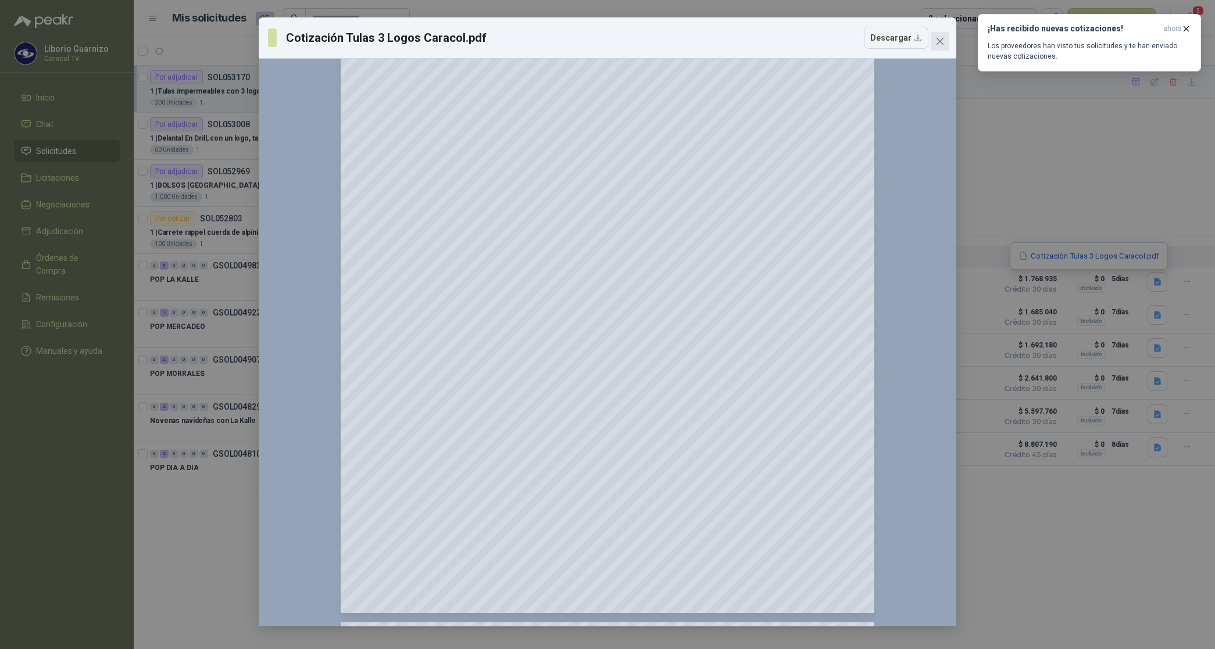
click at [937, 41] on icon "close" at bounding box center [939, 41] width 9 height 9
